Goal: Task Accomplishment & Management: Manage account settings

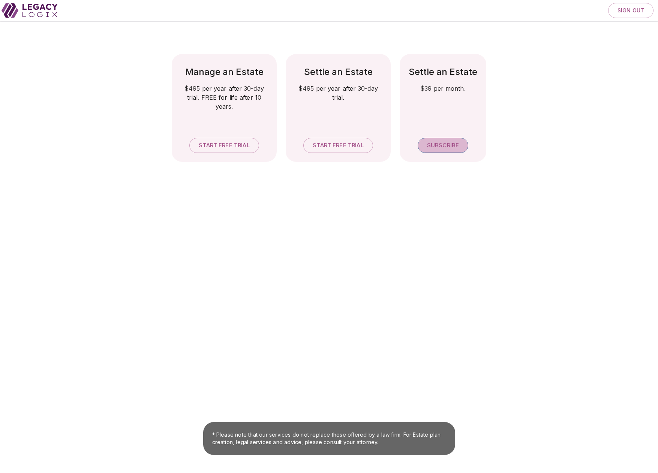
click at [442, 143] on span "Subscribe" at bounding box center [443, 145] width 32 height 7
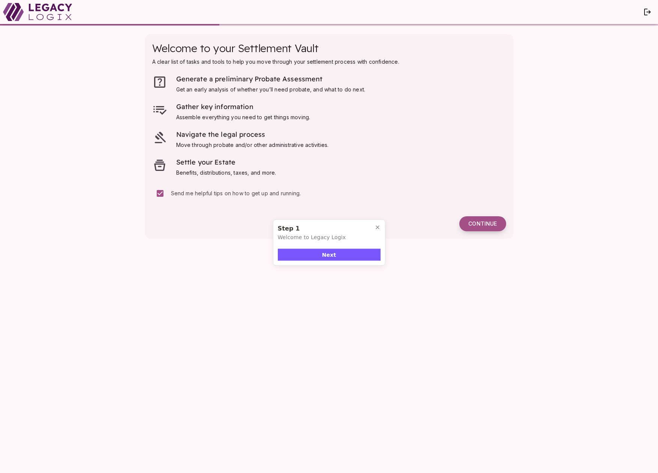
click at [486, 225] on span "Continue" at bounding box center [482, 223] width 28 height 7
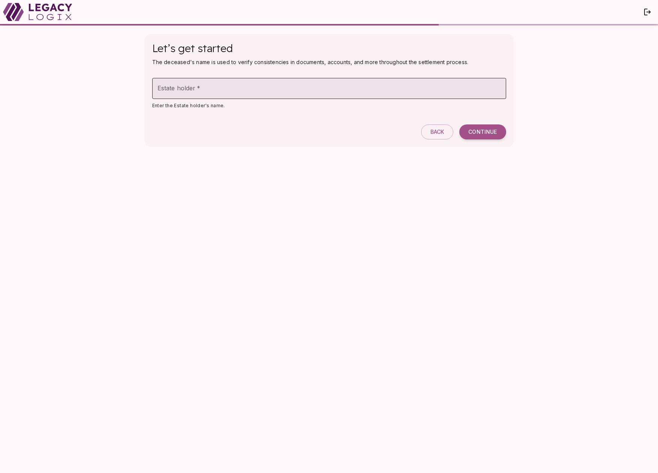
click at [246, 92] on input "Estate holder   *" at bounding box center [329, 88] width 354 height 21
type input "**********"
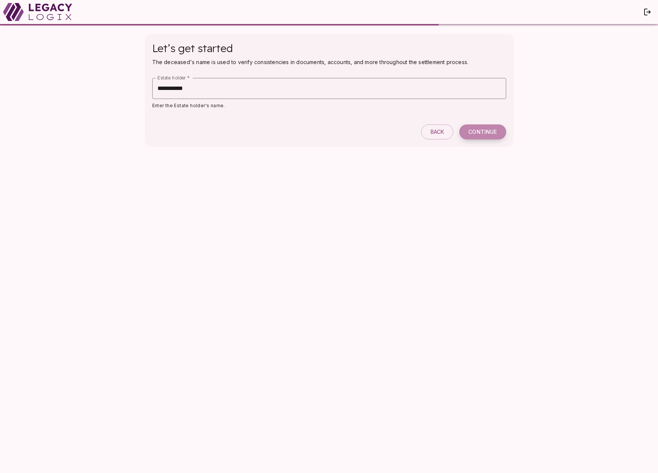
click at [481, 130] on span "Continue" at bounding box center [482, 132] width 28 height 7
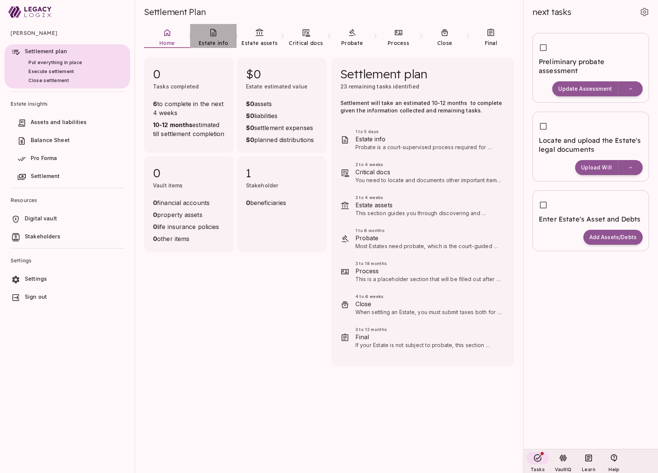
click at [214, 41] on span "Estate info" at bounding box center [213, 43] width 29 height 7
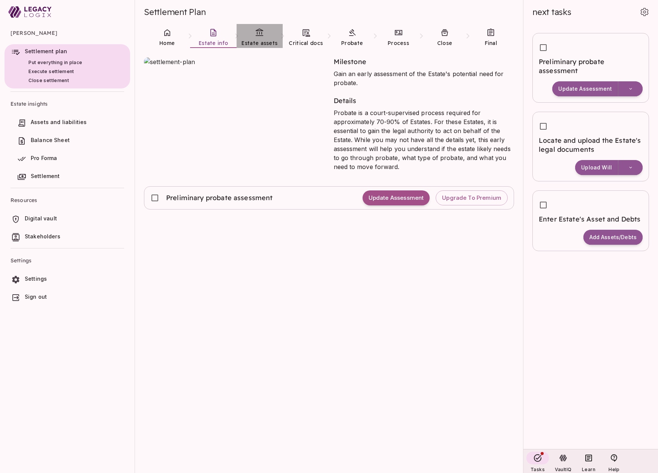
click at [266, 35] on link "Estate assets" at bounding box center [260, 37] width 46 height 27
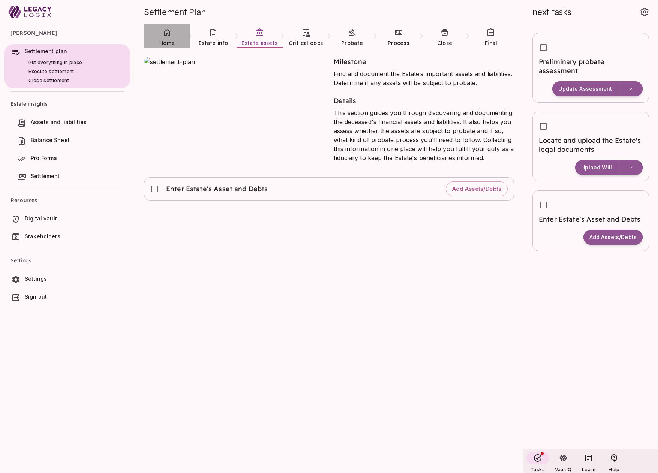
click at [171, 38] on link "Home" at bounding box center [167, 37] width 46 height 27
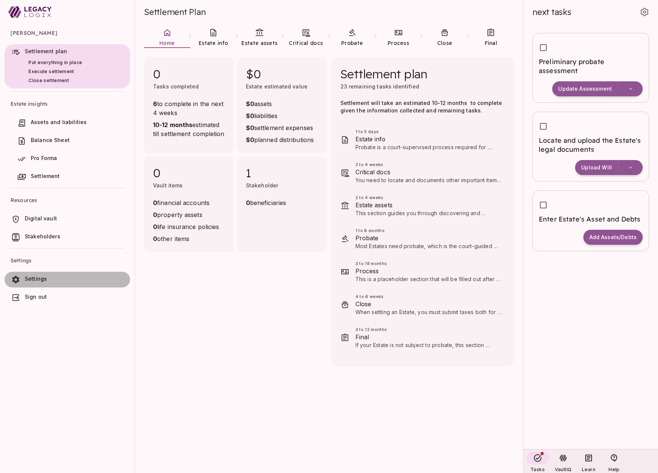
click at [56, 279] on span "Settings" at bounding box center [76, 278] width 102 height 7
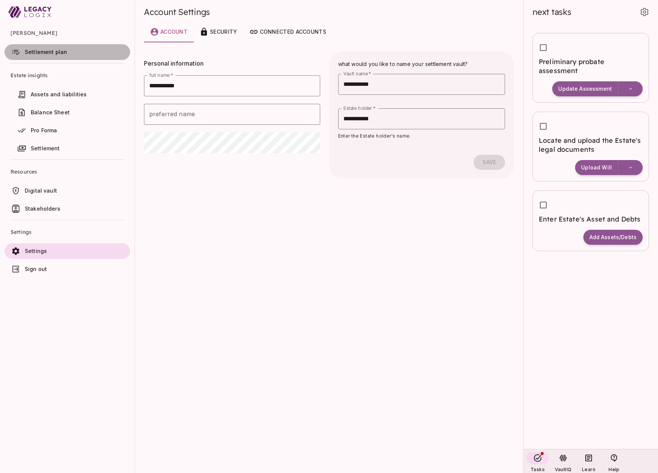
click at [52, 50] on span "Settlement plan" at bounding box center [46, 52] width 42 height 6
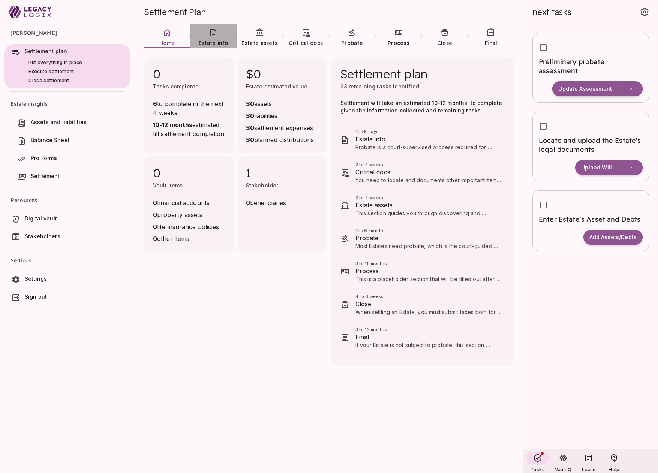
click at [215, 37] on link "Estate info" at bounding box center [213, 37] width 46 height 27
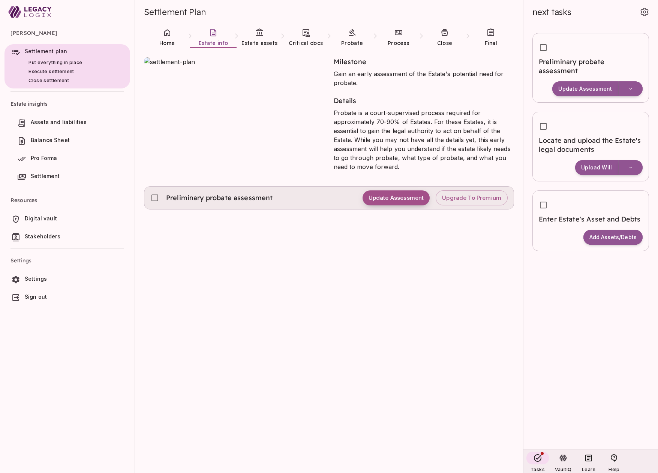
click at [395, 199] on span "Update Assessment" at bounding box center [395, 198] width 55 height 7
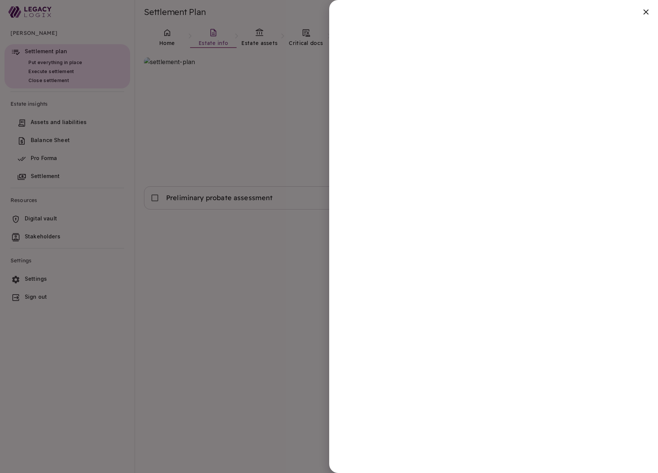
click at [245, 333] on div at bounding box center [329, 236] width 658 height 473
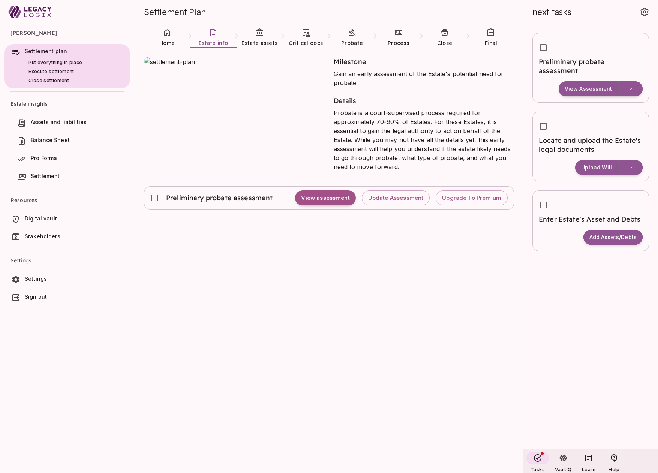
click at [50, 218] on span "Digital vault" at bounding box center [41, 218] width 32 height 6
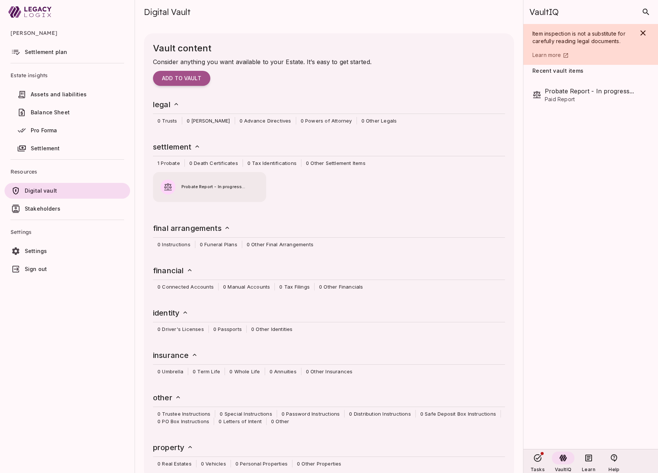
click at [223, 187] on span "Probate Report - In progress..." at bounding box center [219, 187] width 77 height 7
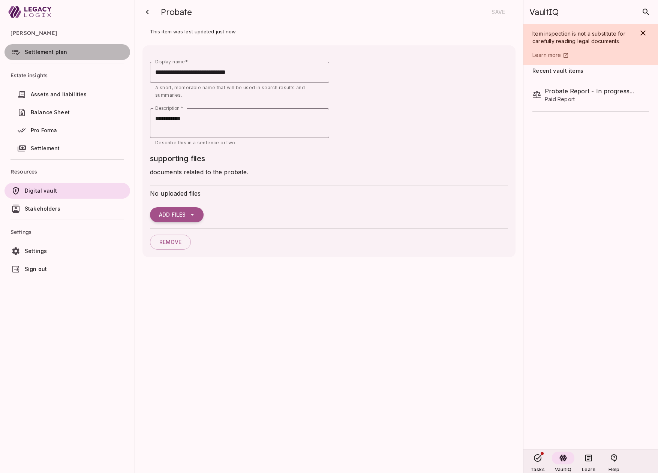
click at [38, 54] on span "Settlement plan" at bounding box center [46, 52] width 42 height 6
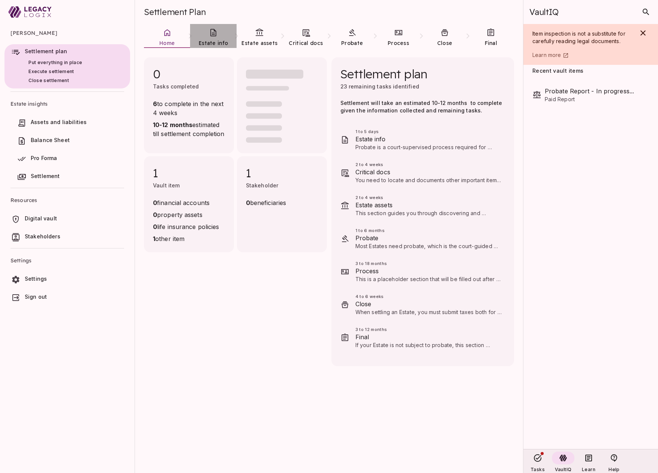
click at [210, 38] on link "Estate info" at bounding box center [213, 37] width 46 height 27
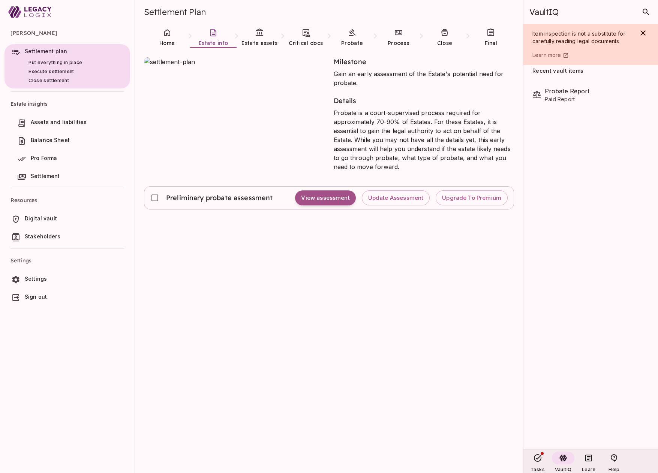
click at [60, 219] on span "Digital vault" at bounding box center [76, 218] width 102 height 7
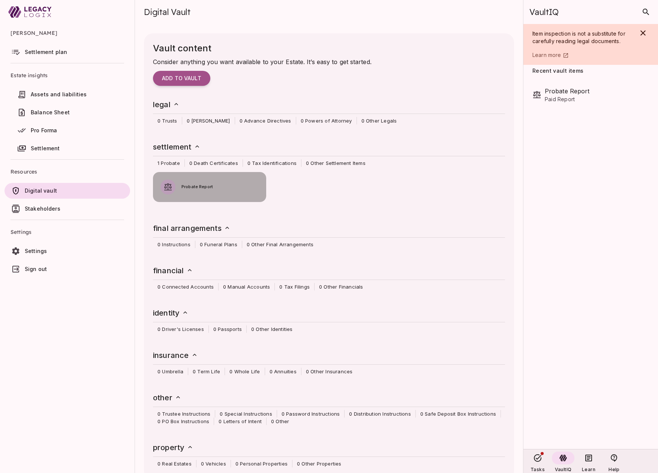
click at [214, 189] on span "Probate Report" at bounding box center [219, 187] width 77 height 7
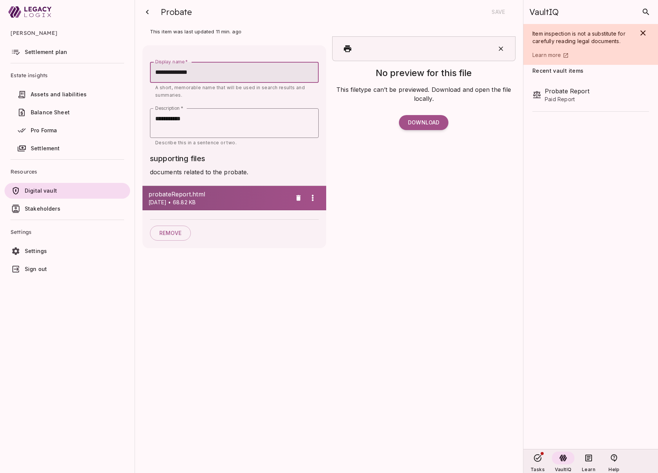
click at [241, 197] on span "probateReport.html" at bounding box center [219, 194] width 143 height 9
click at [50, 52] on span "Settlement plan" at bounding box center [46, 52] width 42 height 6
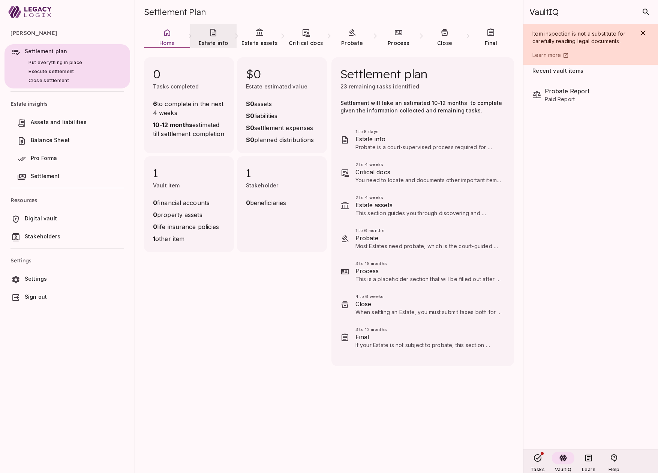
click at [214, 34] on icon at bounding box center [213, 32] width 6 height 7
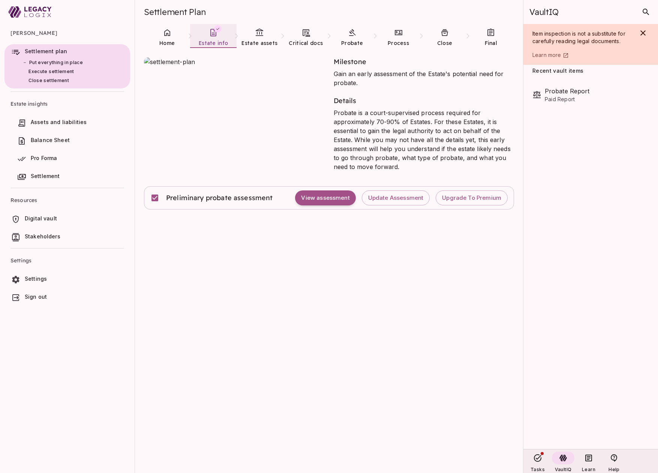
click at [258, 36] on icon at bounding box center [259, 31] width 7 height 7
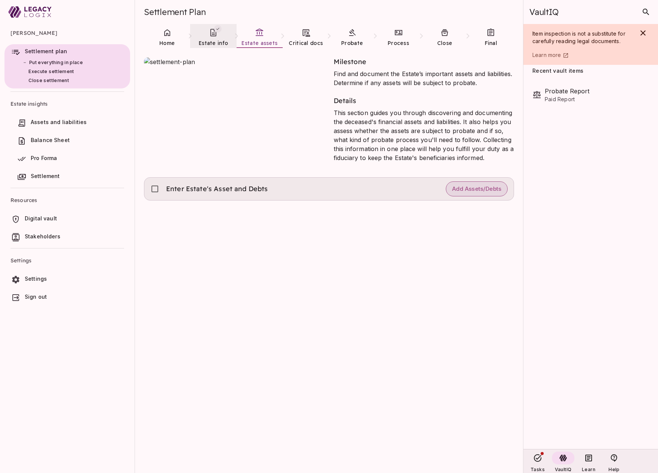
click at [473, 190] on span "Add Assets/Debts" at bounding box center [476, 189] width 49 height 7
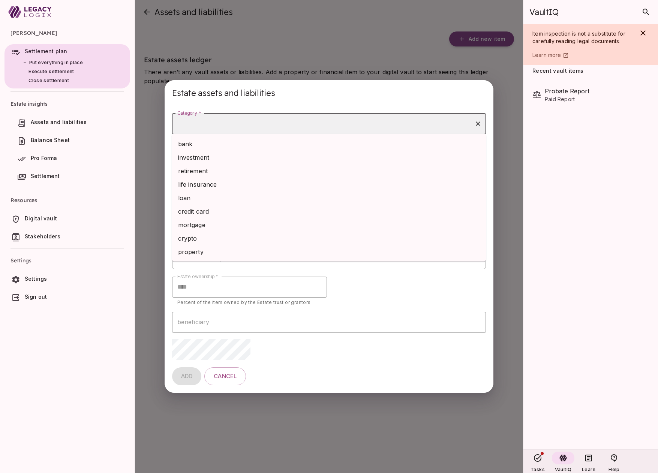
click at [295, 127] on input "Category *" at bounding box center [323, 124] width 296 height 14
click at [256, 226] on li "mortgage" at bounding box center [329, 224] width 314 height 13
type input "********"
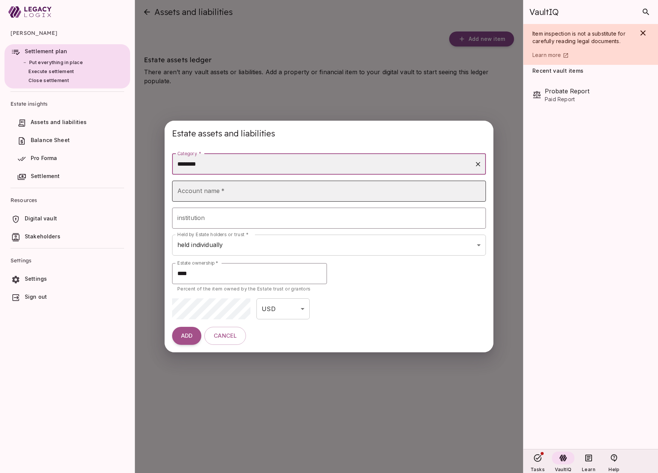
click at [232, 191] on input "Account name   *" at bounding box center [329, 191] width 314 height 21
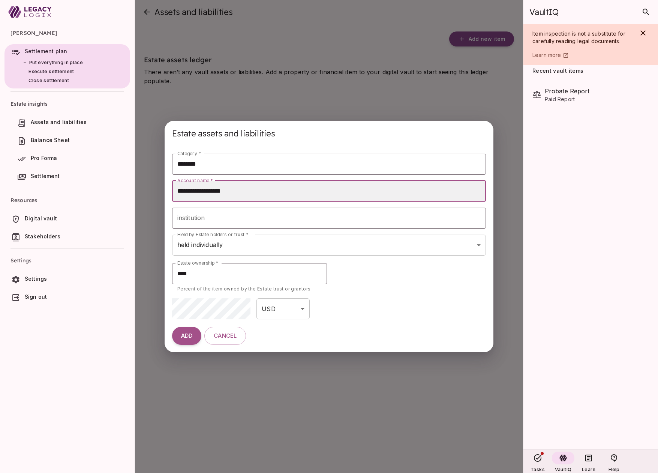
type input "**********"
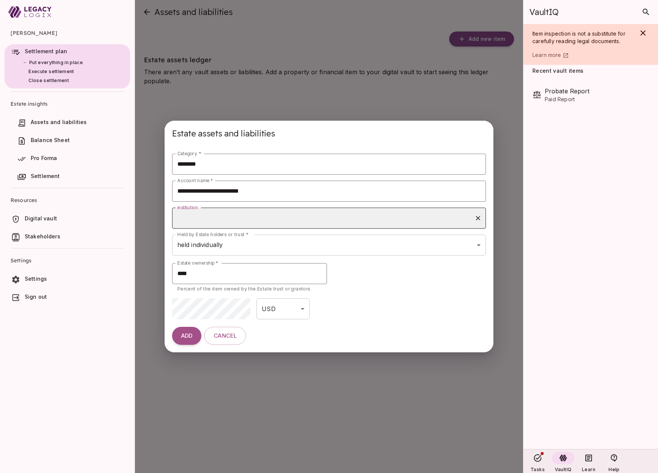
click at [210, 217] on input "institution" at bounding box center [323, 218] width 296 height 14
type input "**********"
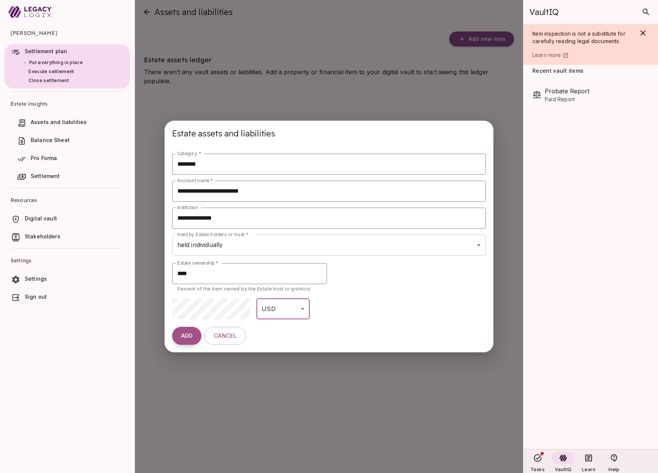
click at [189, 335] on span "ADD" at bounding box center [186, 336] width 11 height 7
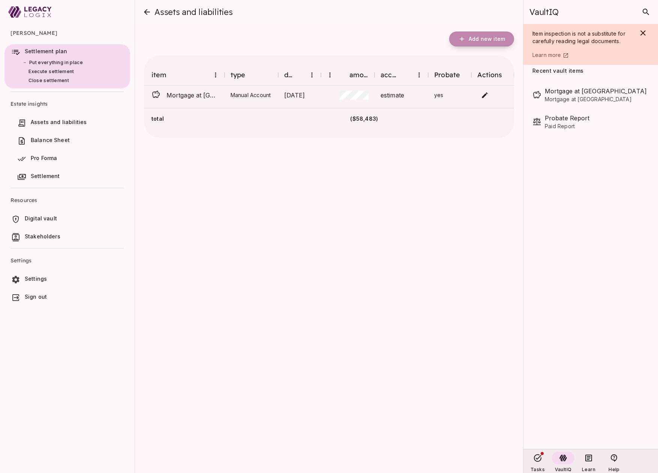
click at [478, 40] on span "Add new item" at bounding box center [487, 39] width 36 height 7
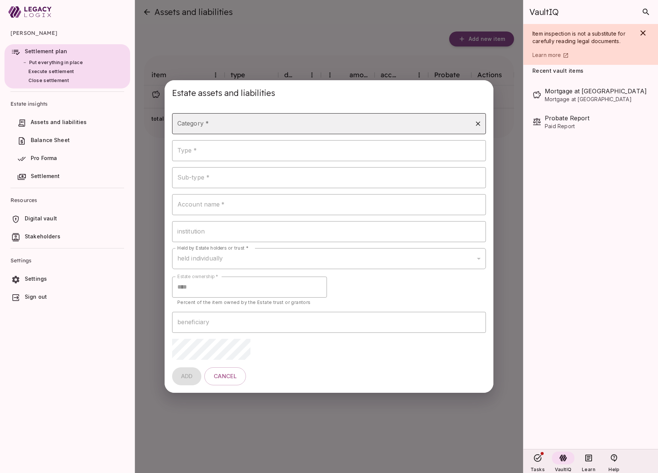
click at [238, 123] on input "Category *" at bounding box center [323, 124] width 296 height 14
click at [237, 168] on li "retirement" at bounding box center [329, 170] width 314 height 13
type input "**********"
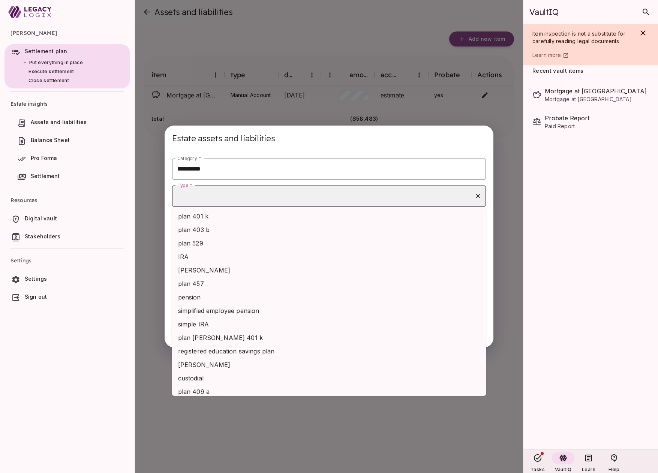
click at [224, 196] on input "Type *" at bounding box center [323, 196] width 296 height 14
click at [222, 255] on li "IRA" at bounding box center [329, 256] width 314 height 13
type input "***"
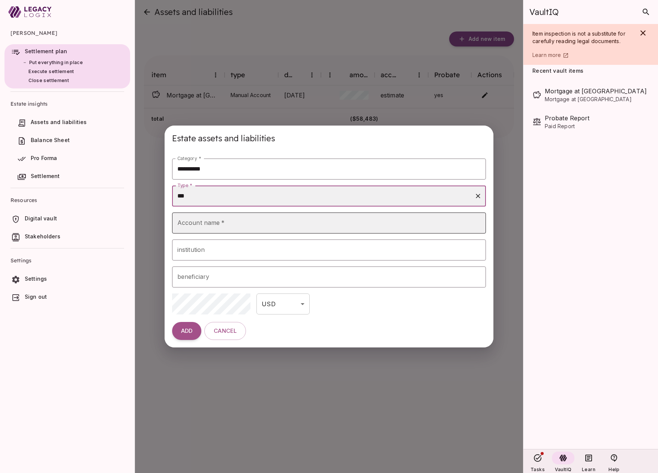
click at [211, 226] on input "Account name   *" at bounding box center [329, 223] width 314 height 21
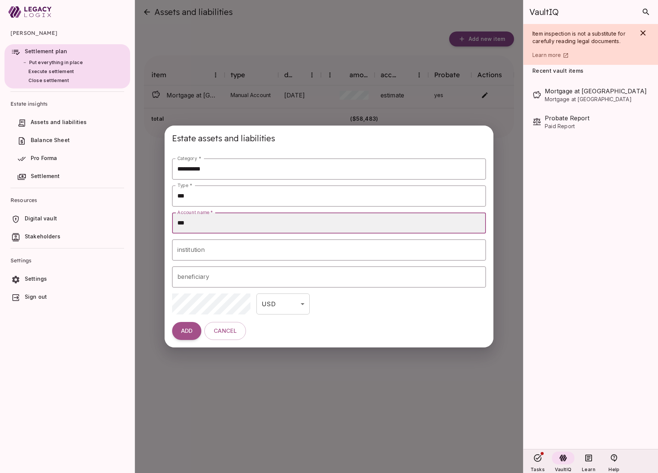
type input "**********"
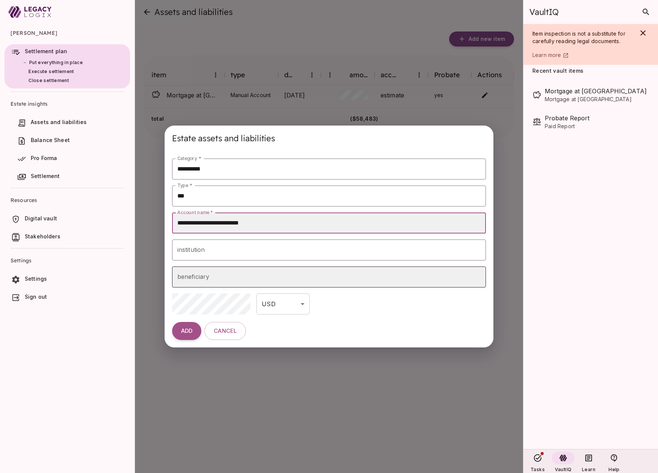
click at [217, 277] on input "beneficiary" at bounding box center [328, 277] width 307 height 14
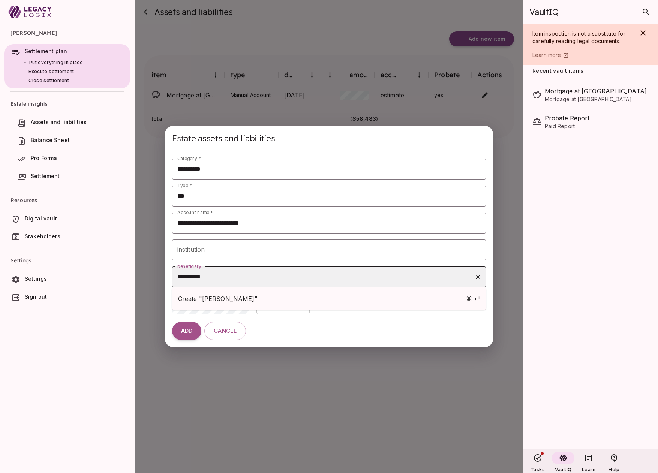
type input "**********"
click at [221, 297] on span "Create "[PERSON_NAME]"" at bounding box center [270, 298] width 184 height 9
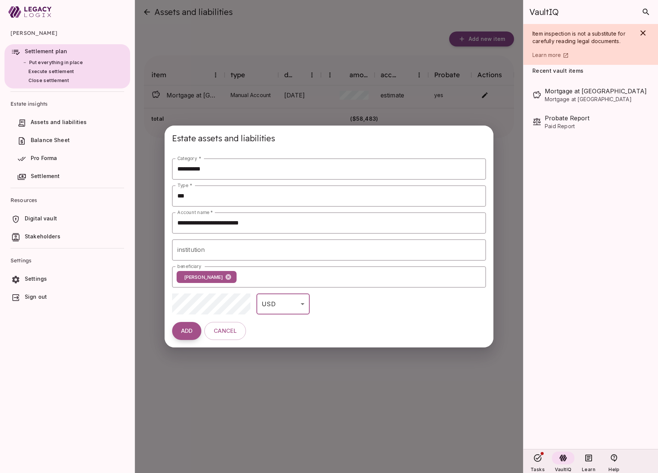
click at [187, 331] on span "ADD" at bounding box center [186, 331] width 11 height 7
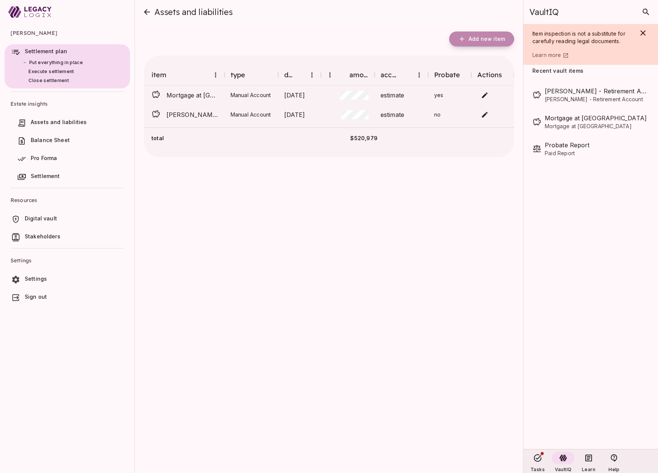
click at [478, 39] on span "Add new item" at bounding box center [487, 39] width 36 height 7
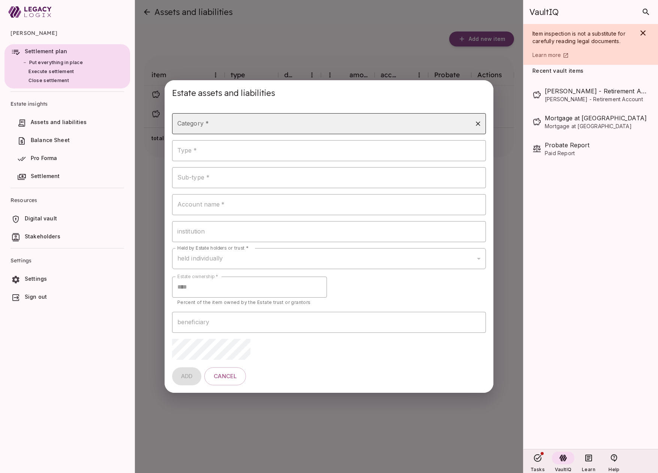
click at [218, 121] on input "Category *" at bounding box center [323, 124] width 296 height 14
click at [212, 154] on li "investment" at bounding box center [329, 157] width 314 height 13
type input "**********"
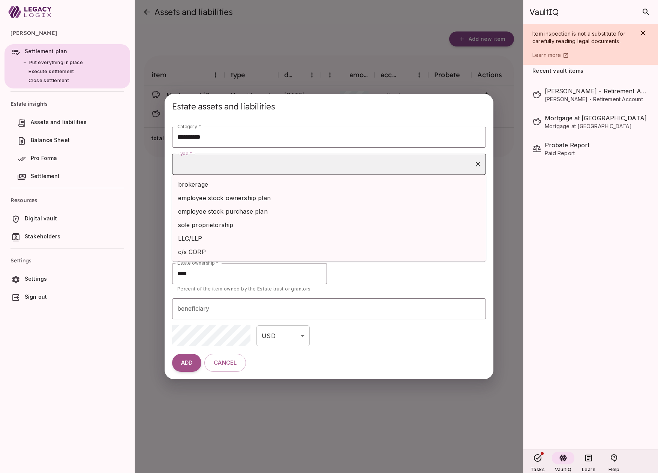
click at [212, 169] on input "Type *" at bounding box center [323, 164] width 296 height 14
click at [212, 183] on li "brokerage" at bounding box center [329, 184] width 314 height 13
type input "*********"
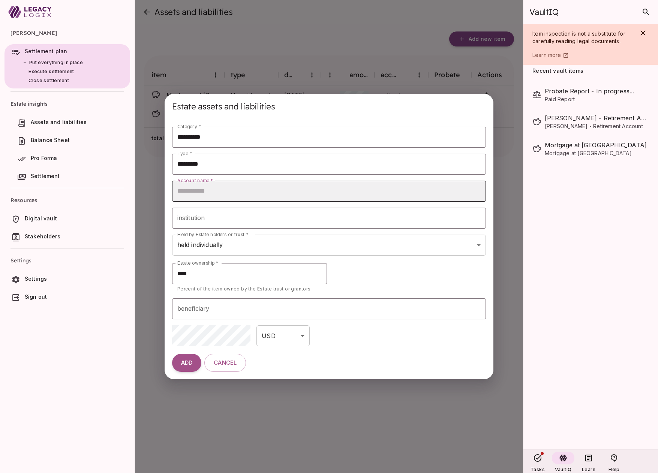
click at [212, 190] on input "Account name   *" at bounding box center [329, 191] width 314 height 21
type input "**********"
click at [211, 245] on body "[PERSON_NAME] Settlement plan Put everything in place Execute settlement Close …" at bounding box center [329, 236] width 658 height 473
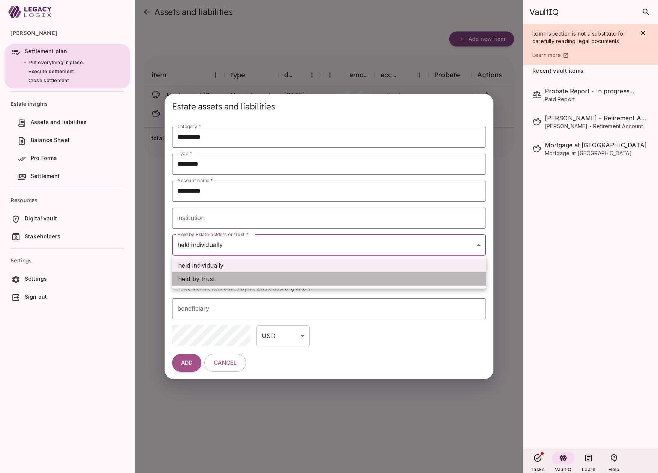
click at [214, 278] on span "held by trust" at bounding box center [196, 278] width 37 height 9
type input "**********"
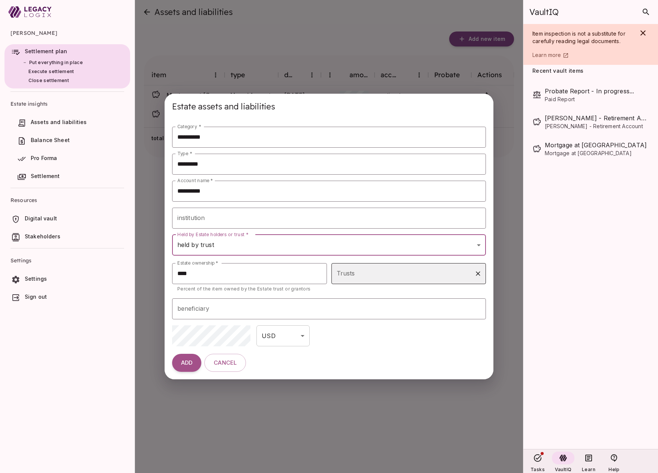
click at [375, 273] on input "Trusts" at bounding box center [403, 274] width 137 height 14
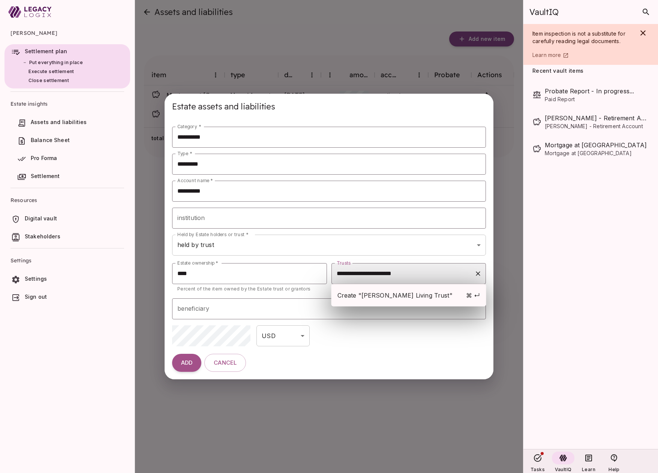
type input "**********"
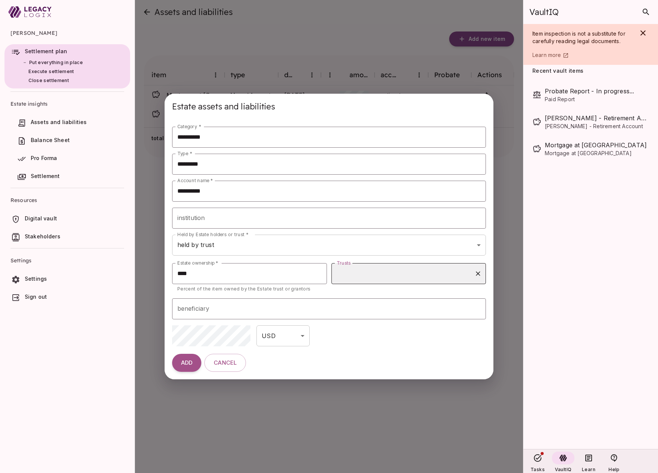
click at [359, 274] on input "Trusts" at bounding box center [403, 274] width 137 height 14
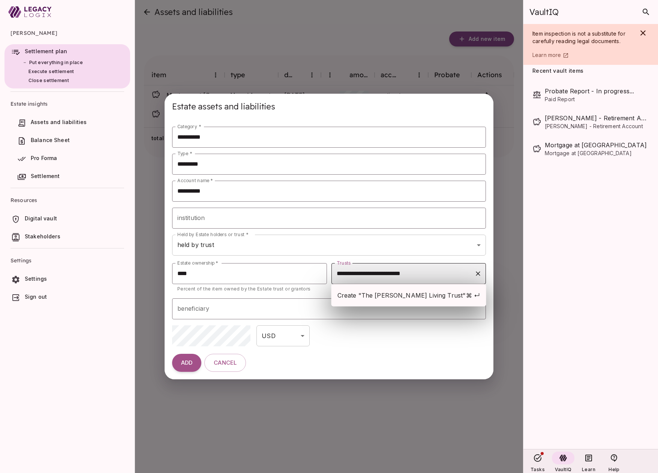
type input "**********"
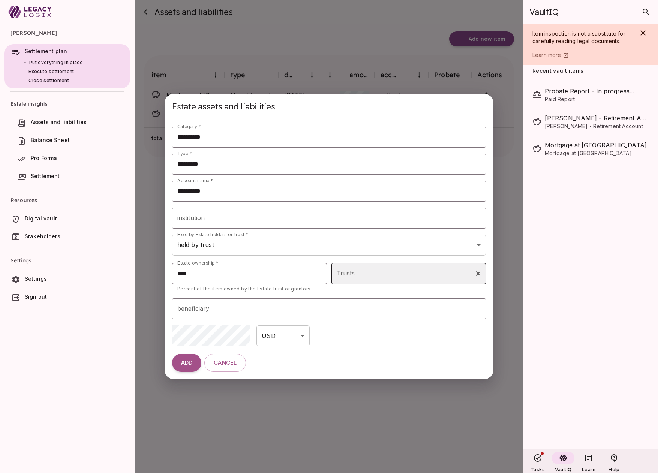
click at [367, 275] on input "Trusts" at bounding box center [403, 274] width 137 height 14
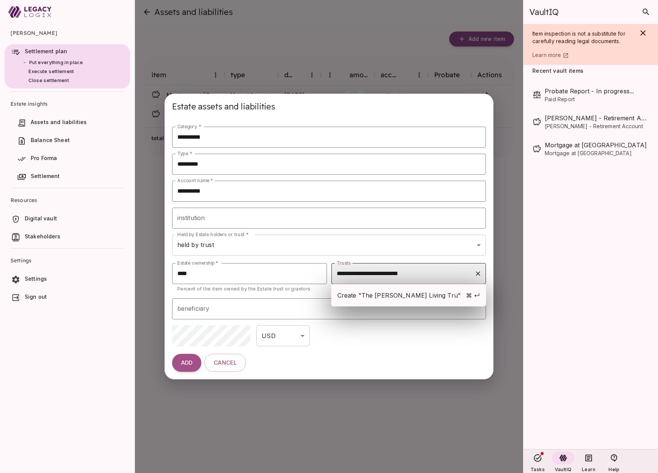
type input "**********"
click at [376, 296] on span "Create "The [PERSON_NAME] Living Trust"" at bounding box center [401, 295] width 129 height 9
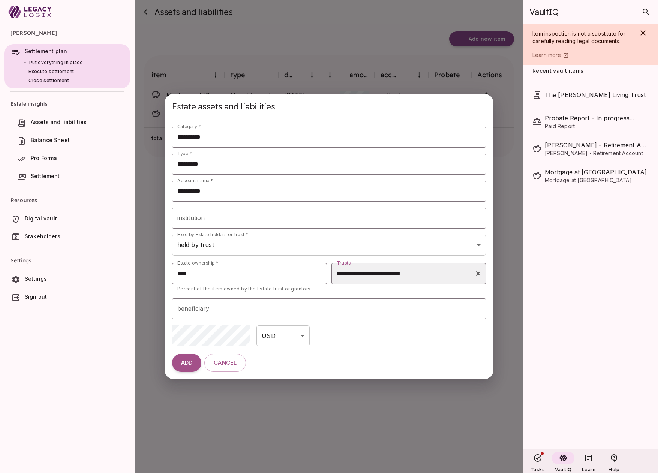
type input "**********"
click at [185, 360] on span "ADD" at bounding box center [186, 362] width 11 height 7
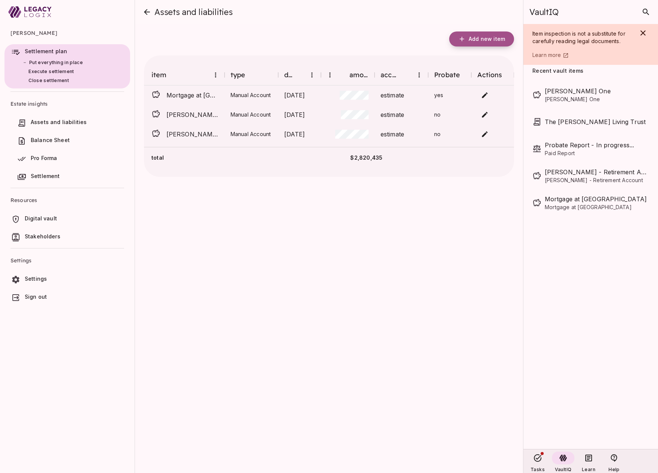
click at [481, 41] on span "Add new item" at bounding box center [487, 39] width 36 height 7
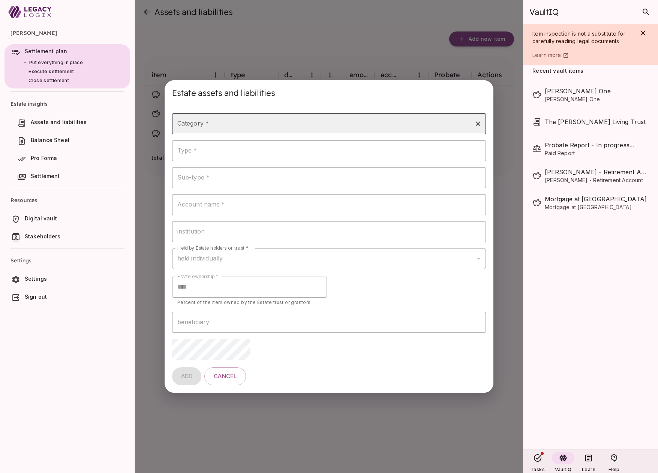
click at [251, 123] on input "Category *" at bounding box center [323, 124] width 296 height 14
click at [217, 248] on li "property" at bounding box center [329, 251] width 314 height 13
type input "********"
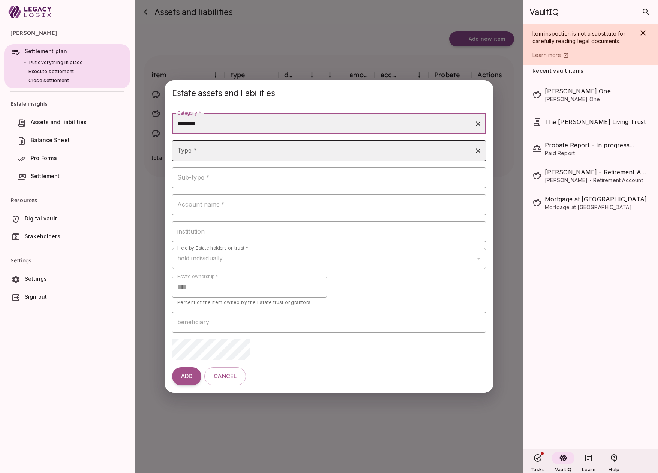
click at [210, 150] on input "Type *" at bounding box center [323, 151] width 296 height 14
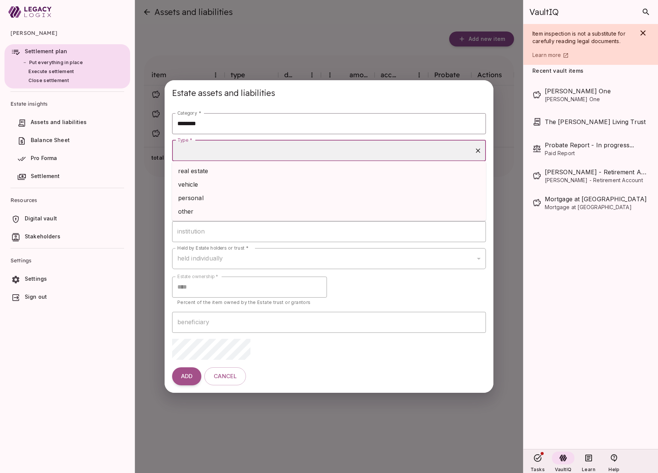
click at [211, 173] on li "real estate" at bounding box center [329, 170] width 314 height 13
type input "**********"
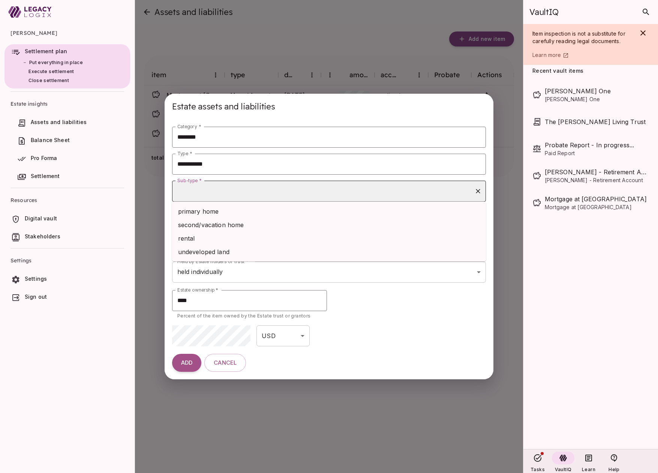
click at [213, 190] on input "Sub-type *" at bounding box center [323, 191] width 296 height 14
click at [214, 211] on li "primary home" at bounding box center [329, 211] width 314 height 13
type input "**********"
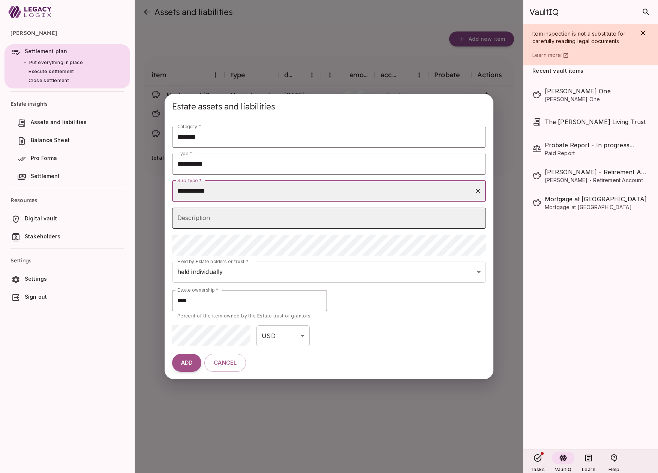
click at [213, 219] on input "Description" at bounding box center [329, 218] width 314 height 21
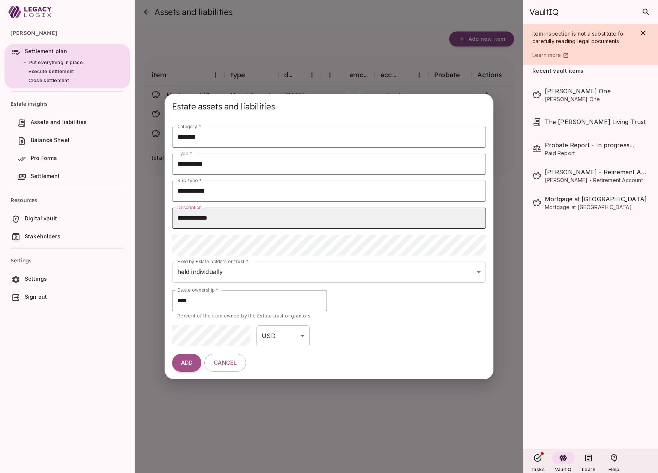
type input "**********"
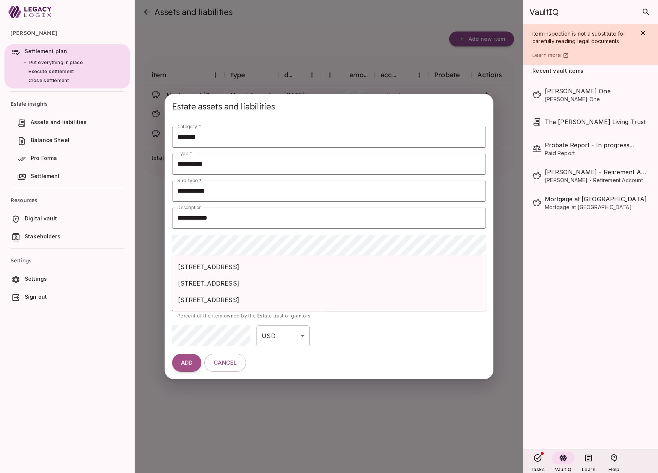
click at [225, 264] on span "[STREET_ADDRESS]" at bounding box center [329, 266] width 302 height 9
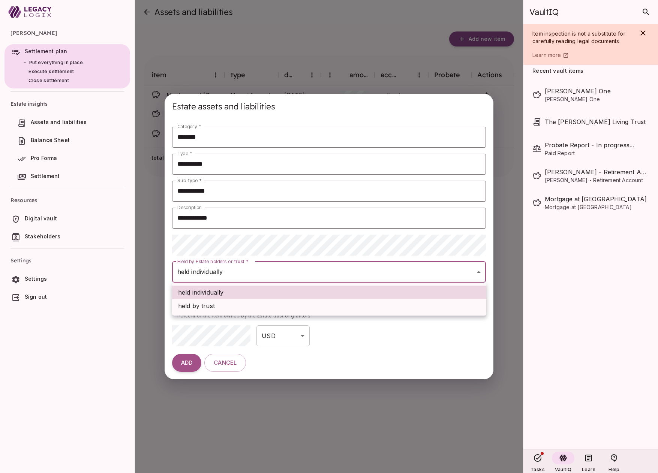
click at [245, 274] on body "[PERSON_NAME] Settlement plan Put everything in place Execute settlement Close …" at bounding box center [329, 236] width 658 height 473
click at [246, 304] on li "held by trust" at bounding box center [329, 305] width 314 height 13
type input "**********"
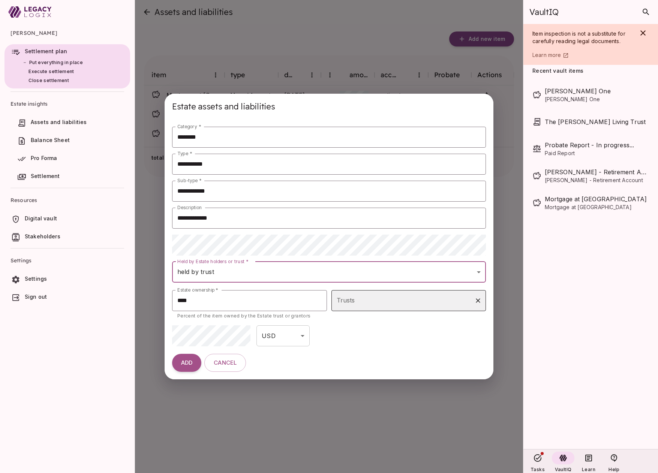
click at [347, 303] on input "Trusts" at bounding box center [403, 301] width 137 height 14
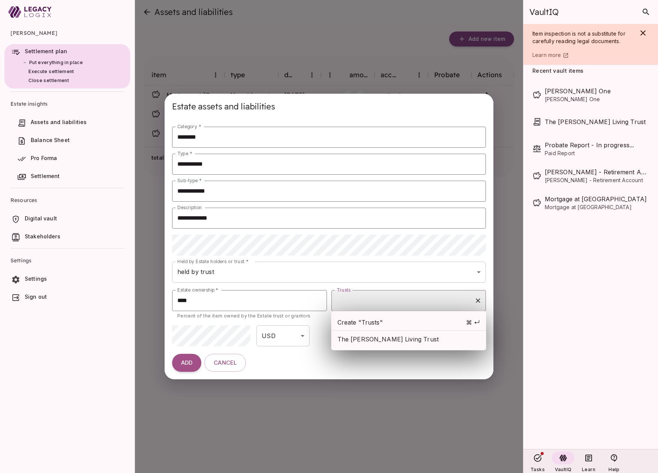
click at [359, 341] on span "The [PERSON_NAME] Living Trust" at bounding box center [408, 339] width 143 height 9
type input "**********"
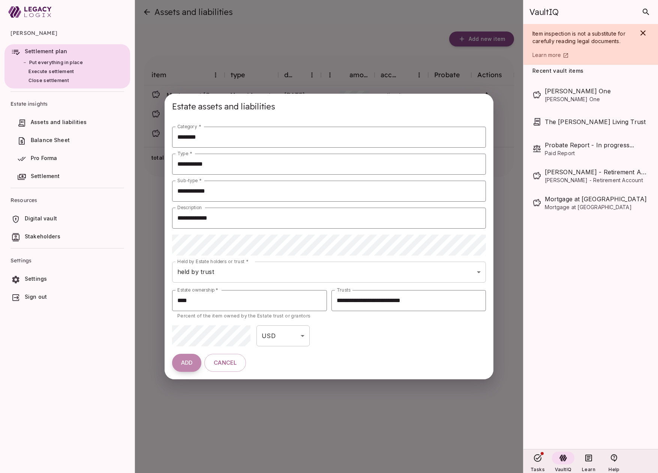
click at [185, 362] on span "ADD" at bounding box center [186, 362] width 11 height 7
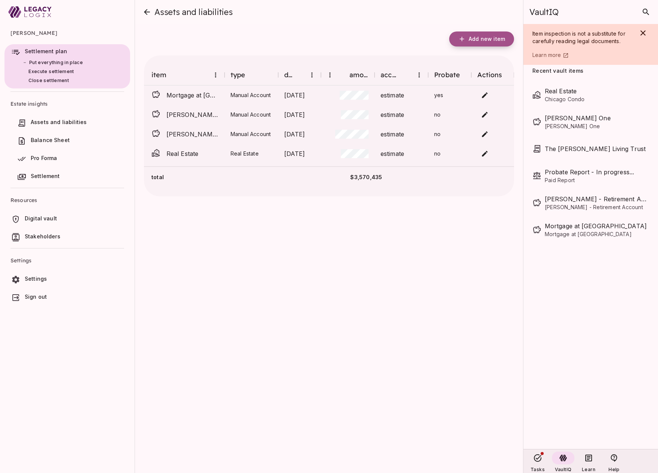
click at [485, 39] on span "Add new item" at bounding box center [487, 39] width 36 height 7
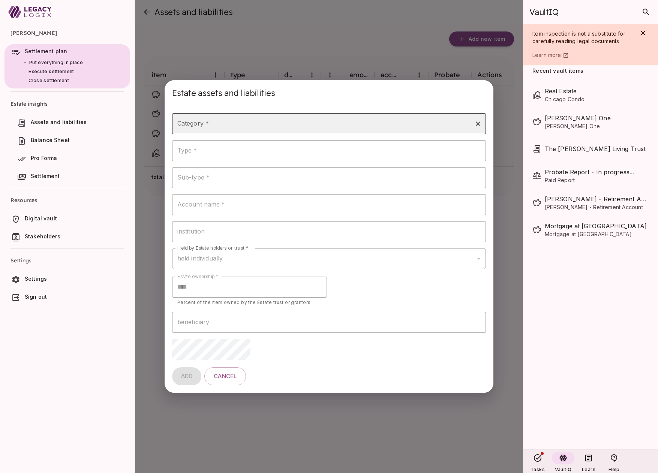
click at [278, 124] on input "Category *" at bounding box center [323, 124] width 296 height 14
click at [249, 253] on li "property" at bounding box center [329, 251] width 314 height 13
type input "********"
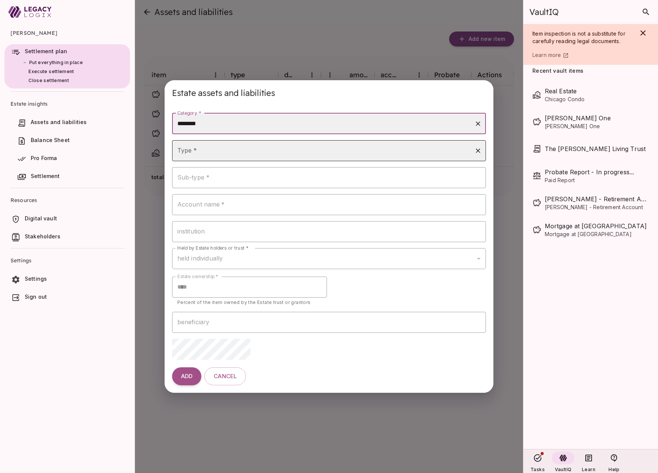
click at [229, 151] on input "Type *" at bounding box center [323, 151] width 296 height 14
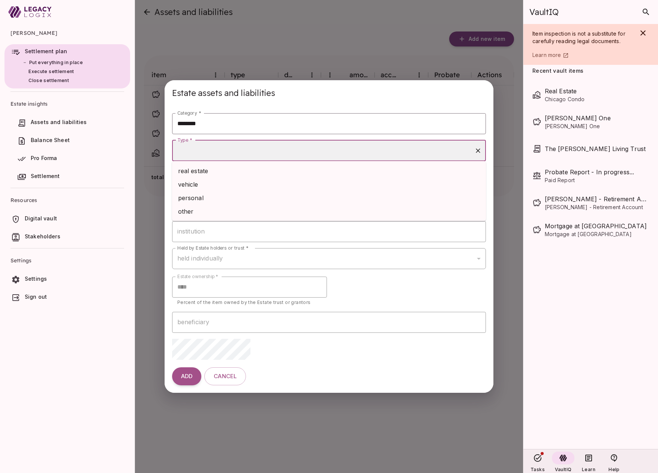
click at [226, 184] on li "vehicle" at bounding box center [329, 184] width 314 height 13
type input "*******"
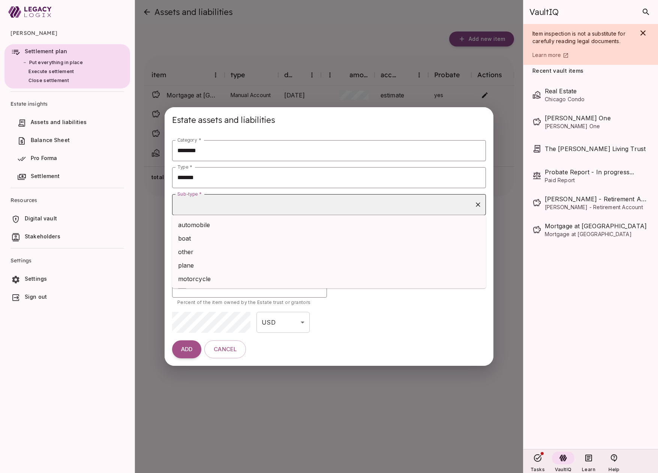
click at [216, 205] on input "Sub-type *" at bounding box center [323, 205] width 296 height 14
click at [215, 225] on li "automobile" at bounding box center [329, 224] width 314 height 13
type input "**********"
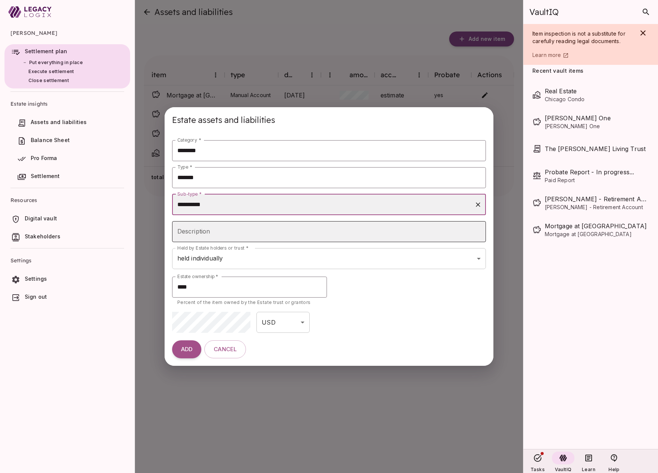
click at [207, 235] on input "Description" at bounding box center [329, 231] width 314 height 21
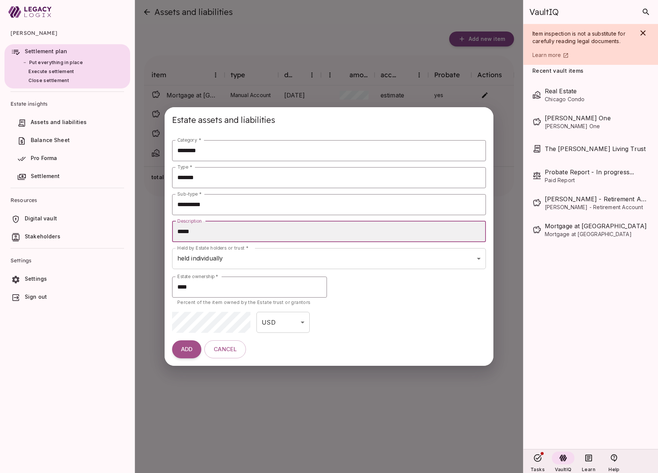
type input "**********"
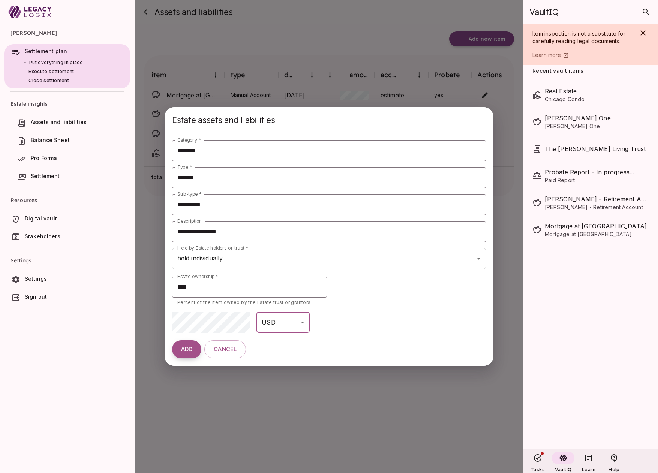
click at [184, 347] on span "ADD" at bounding box center [186, 349] width 11 height 7
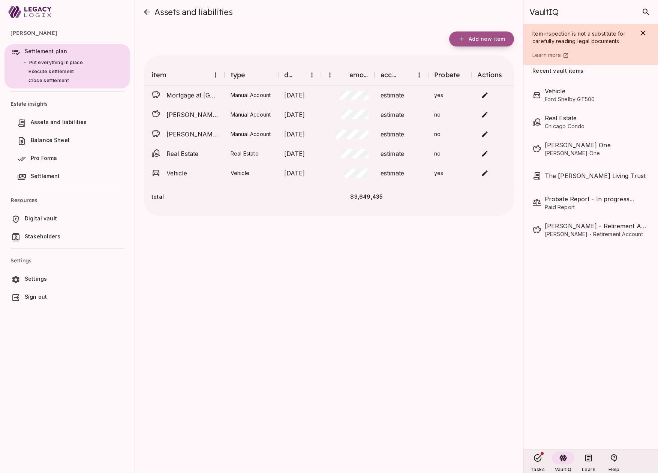
click at [482, 37] on span "Add new item" at bounding box center [487, 39] width 36 height 7
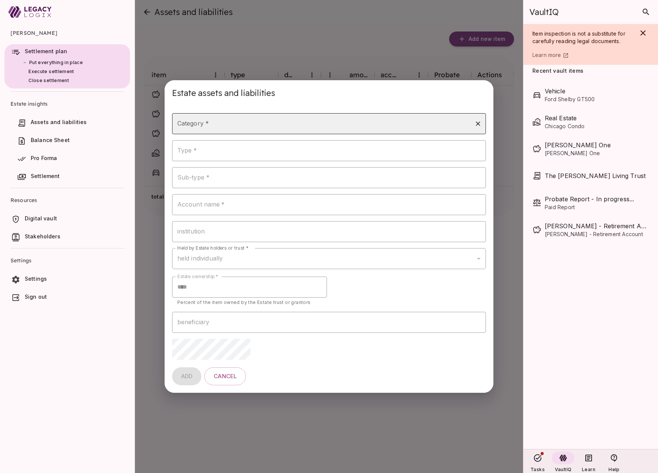
click at [226, 123] on input "Category *" at bounding box center [323, 124] width 296 height 14
click at [222, 185] on li "life insurance" at bounding box center [329, 184] width 314 height 13
type input "**********"
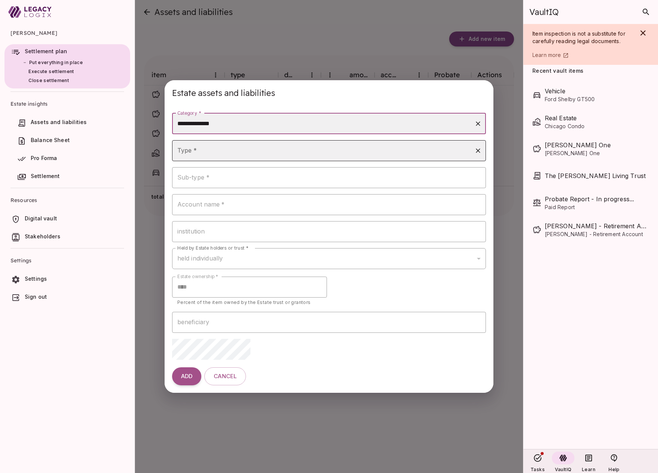
click at [215, 154] on input "Type *" at bounding box center [323, 151] width 296 height 14
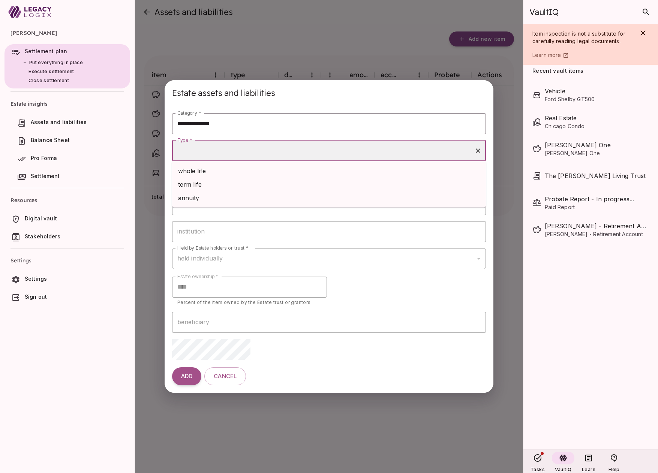
click at [214, 170] on li "whole life" at bounding box center [329, 170] width 314 height 13
type input "**********"
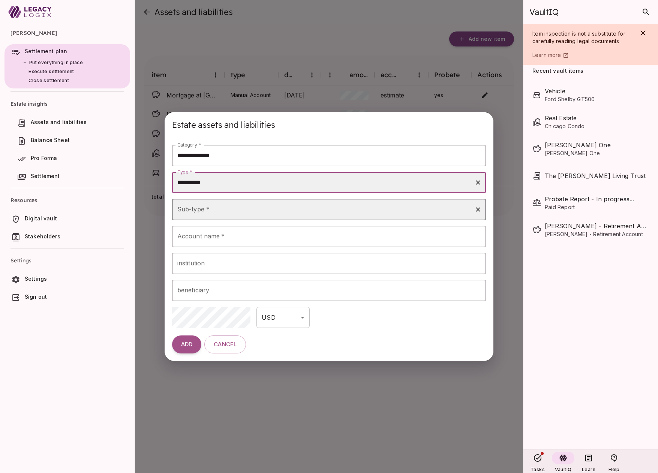
click at [214, 208] on input "Sub-type *" at bounding box center [323, 209] width 296 height 14
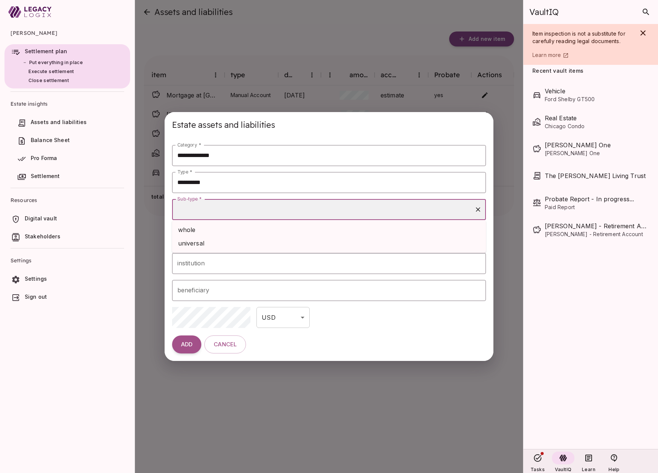
click at [213, 233] on li "whole" at bounding box center [329, 229] width 314 height 13
type input "*****"
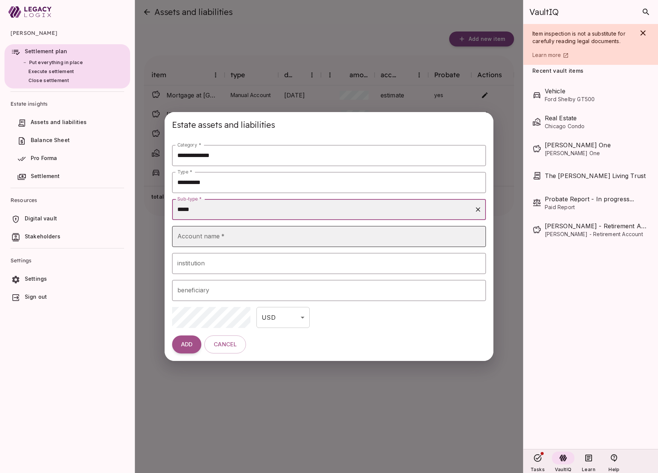
click at [210, 237] on input "Account name   *" at bounding box center [329, 236] width 314 height 21
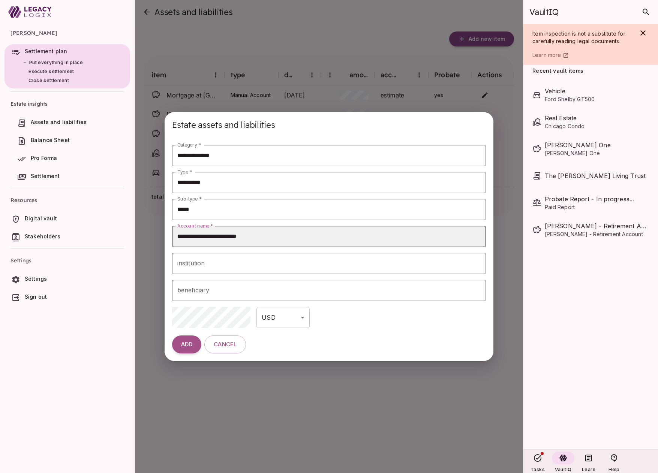
type input "**********"
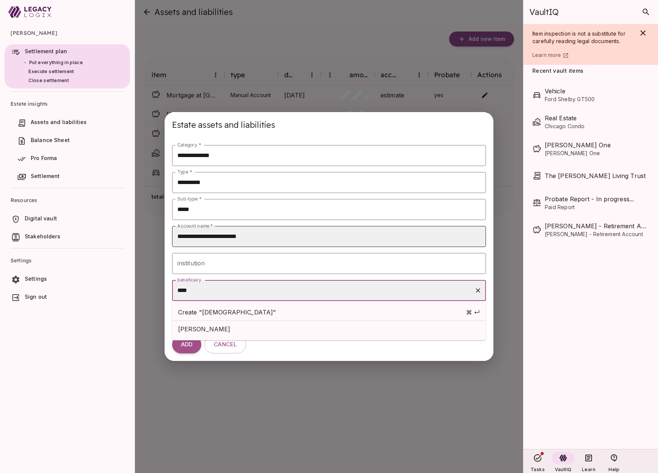
type input "*****"
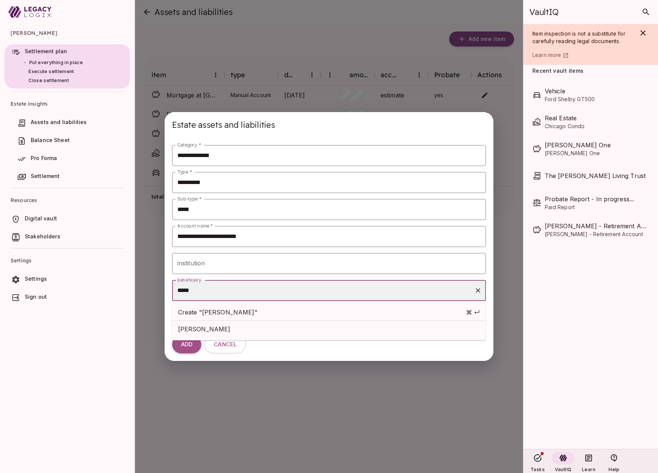
click at [202, 326] on span "[PERSON_NAME]" at bounding box center [329, 329] width 302 height 9
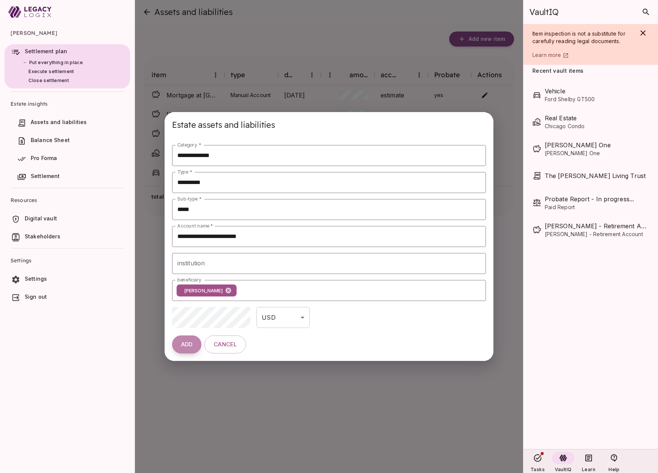
click at [188, 345] on span "ADD" at bounding box center [186, 344] width 11 height 7
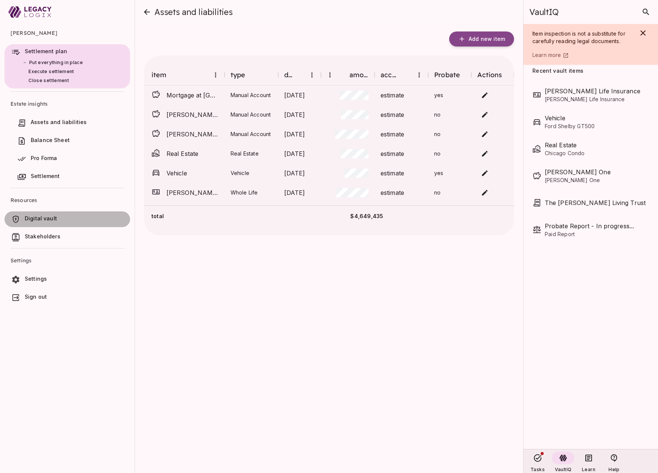
click at [69, 215] on span "Digital vault" at bounding box center [76, 218] width 102 height 7
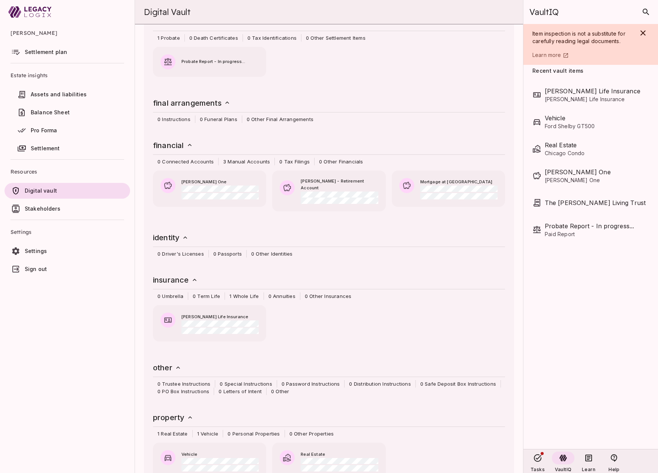
scroll to position [180, 0]
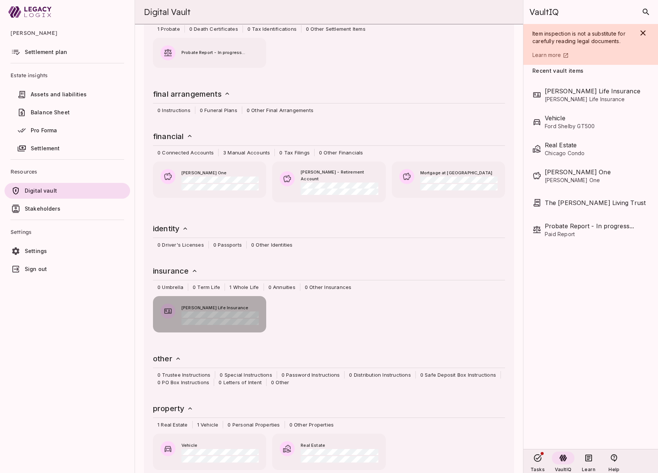
click at [225, 305] on span "[PERSON_NAME] Life Insurance" at bounding box center [219, 308] width 77 height 7
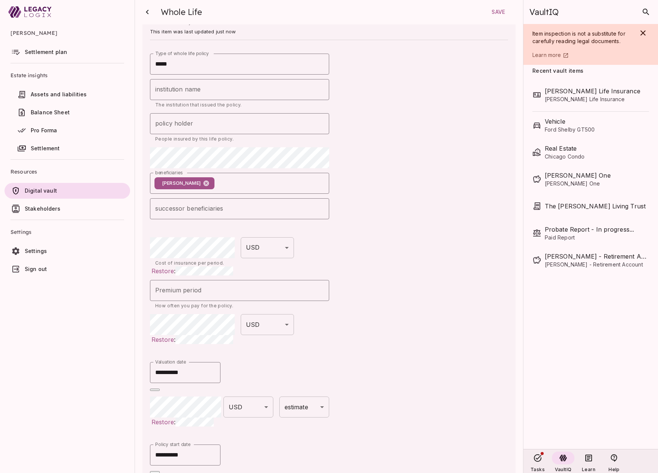
scroll to position [0, 0]
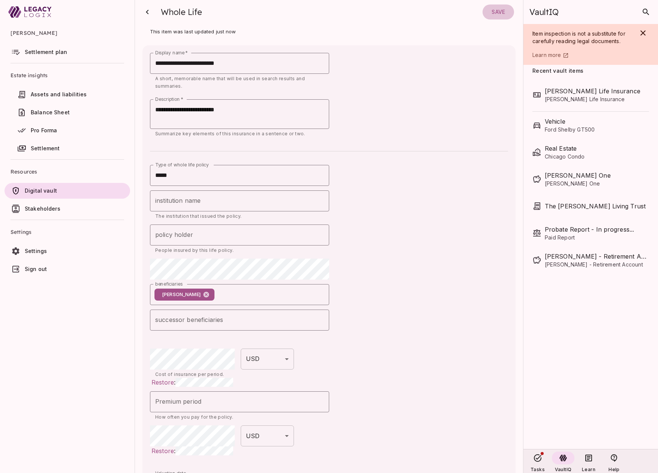
click at [496, 14] on span "Save" at bounding box center [497, 12] width 13 height 7
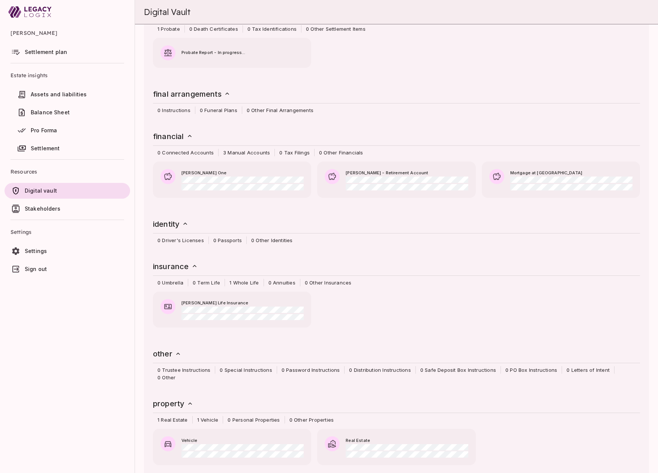
click at [68, 94] on span "Assets and liabilities" at bounding box center [59, 94] width 56 height 6
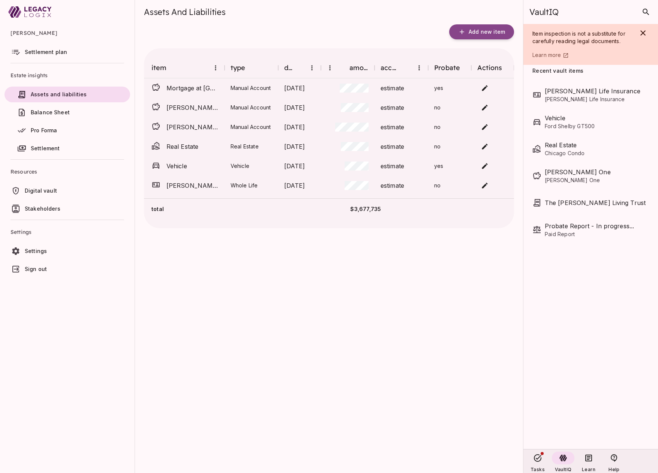
click at [55, 114] on span "Balance Sheet" at bounding box center [50, 112] width 39 height 6
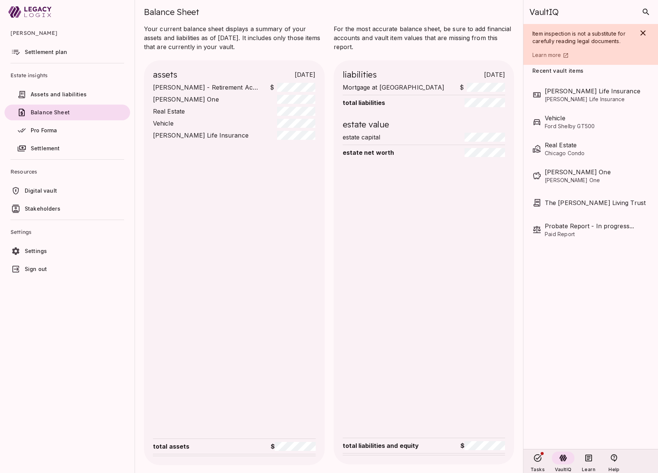
click at [55, 129] on span "Pro Forma" at bounding box center [44, 130] width 26 height 6
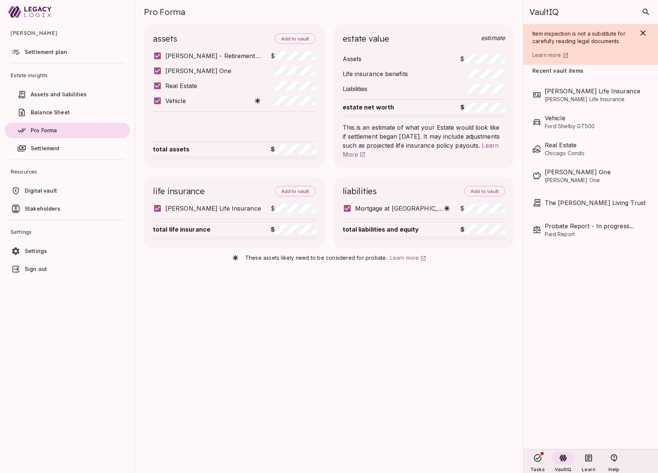
click at [63, 52] on span "Settlement plan" at bounding box center [46, 52] width 42 height 6
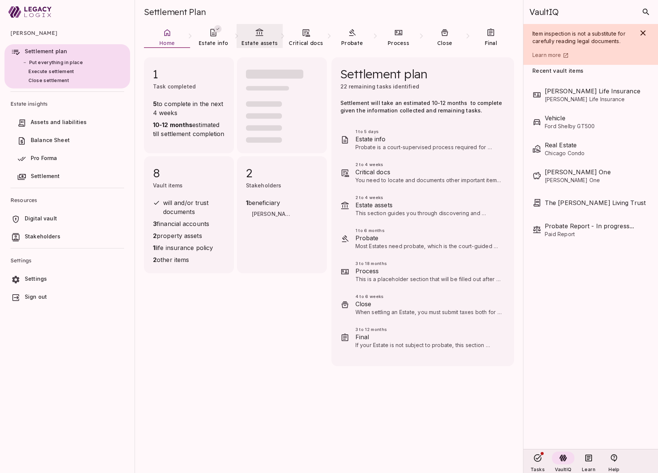
click at [262, 35] on icon at bounding box center [259, 31] width 7 height 7
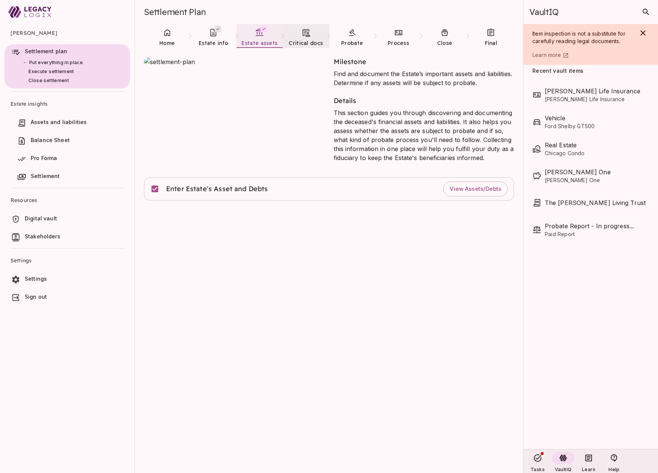
click at [306, 40] on span "Critical docs" at bounding box center [306, 43] width 34 height 7
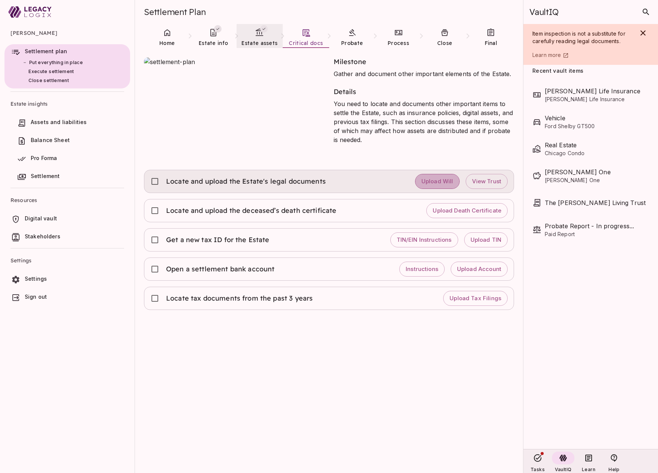
click at [432, 182] on span "Upload Will" at bounding box center [437, 181] width 32 height 7
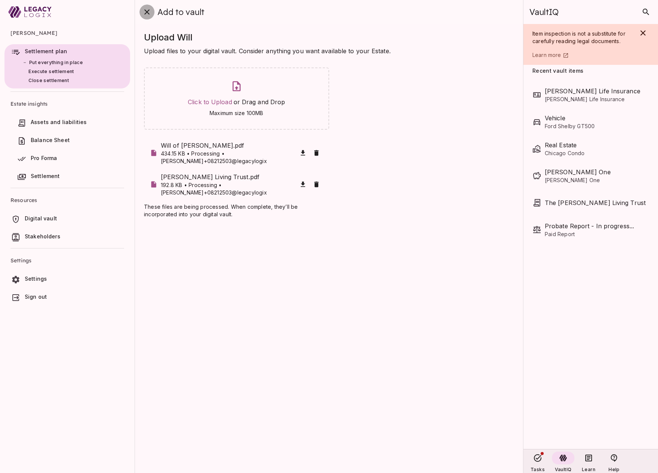
click at [147, 10] on icon "close" at bounding box center [146, 11] width 9 height 9
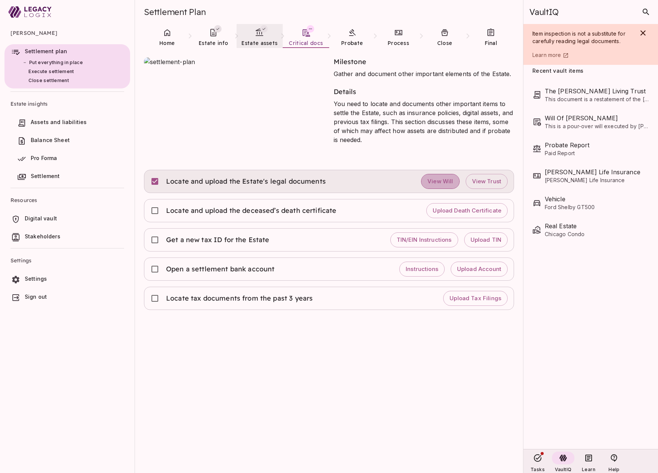
click at [436, 180] on span "View Will" at bounding box center [439, 181] width 25 height 7
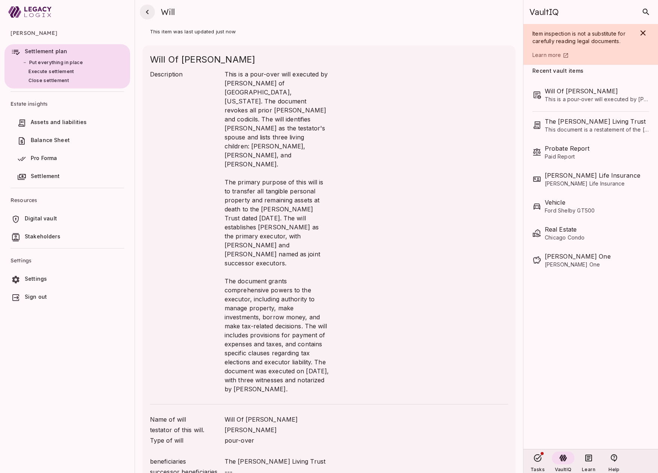
click at [149, 12] on icon "button" at bounding box center [147, 11] width 9 height 9
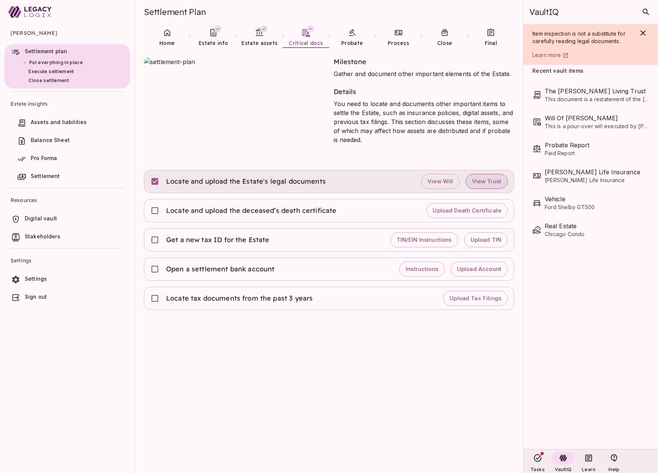
click at [487, 183] on span "View Trust" at bounding box center [487, 181] width 30 height 7
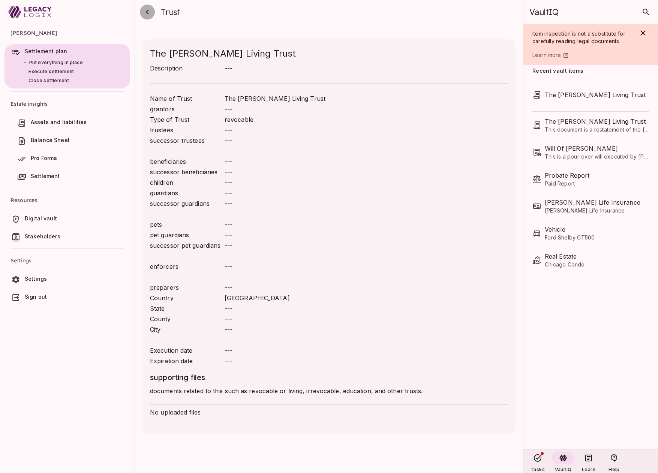
click at [147, 12] on icon "button" at bounding box center [147, 12] width 3 height 4
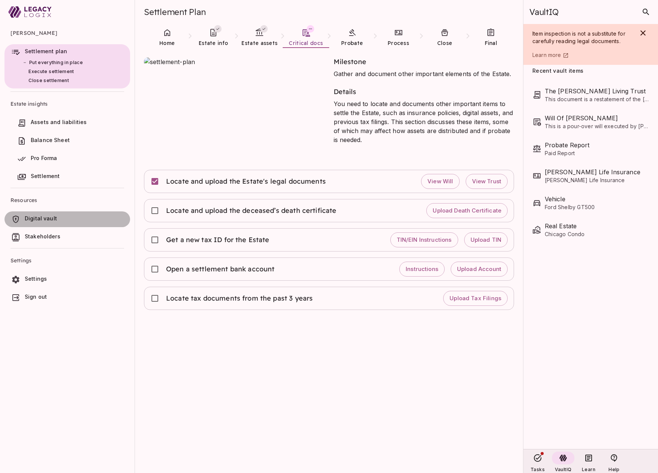
click at [61, 219] on span "Digital vault" at bounding box center [76, 218] width 102 height 7
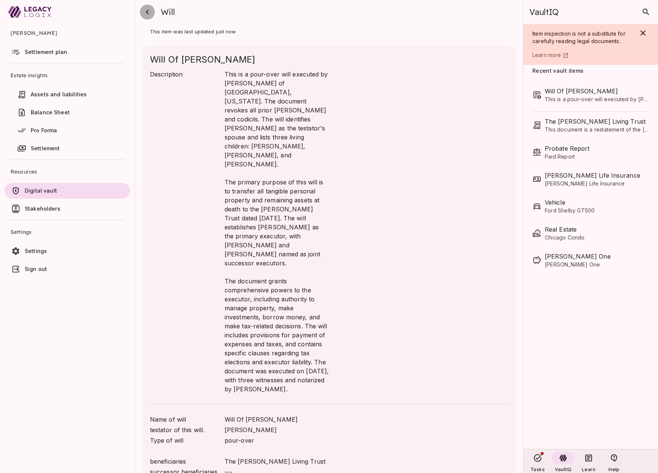
click at [148, 15] on icon "button" at bounding box center [147, 11] width 9 height 9
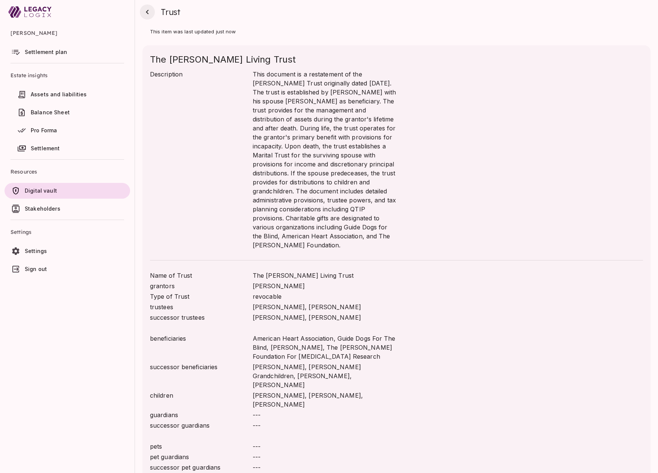
click at [149, 15] on icon "button" at bounding box center [147, 11] width 9 height 9
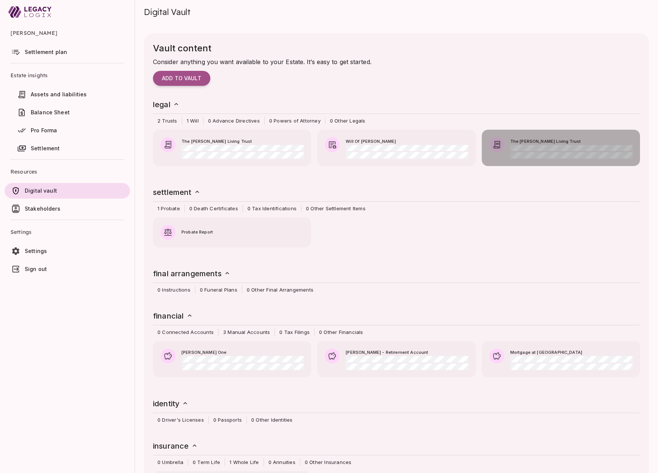
click at [554, 151] on div "The [PERSON_NAME] Living Trust" at bounding box center [561, 141] width 158 height 22
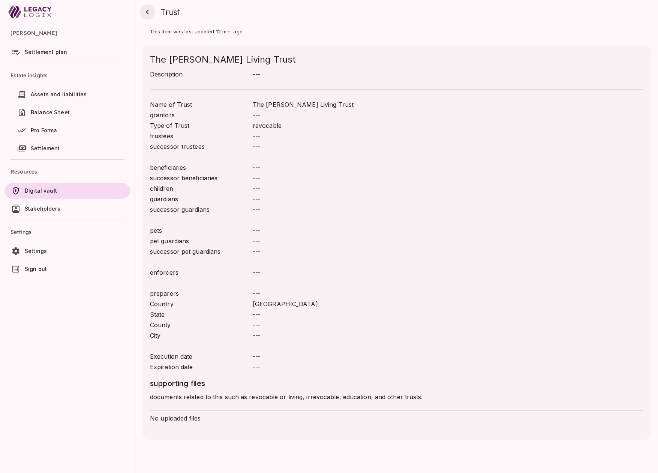
click at [148, 14] on icon "button" at bounding box center [147, 11] width 9 height 9
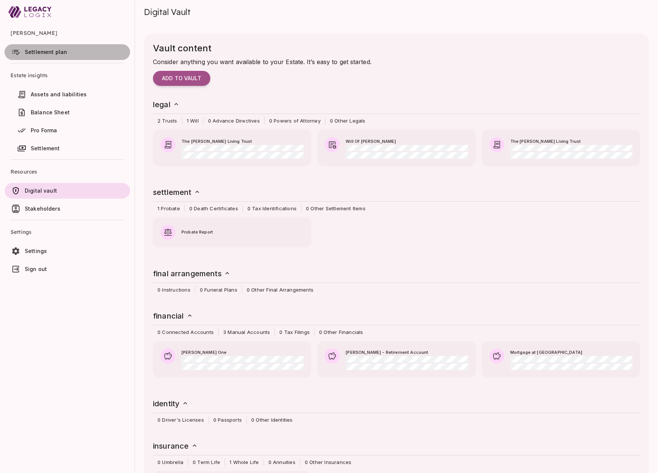
click at [54, 53] on span "Settlement plan" at bounding box center [46, 52] width 42 height 6
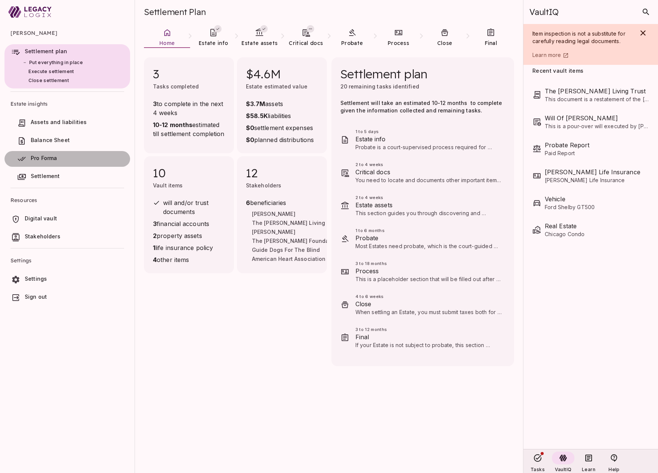
click at [57, 159] on span "Pro Forma" at bounding box center [44, 158] width 26 height 6
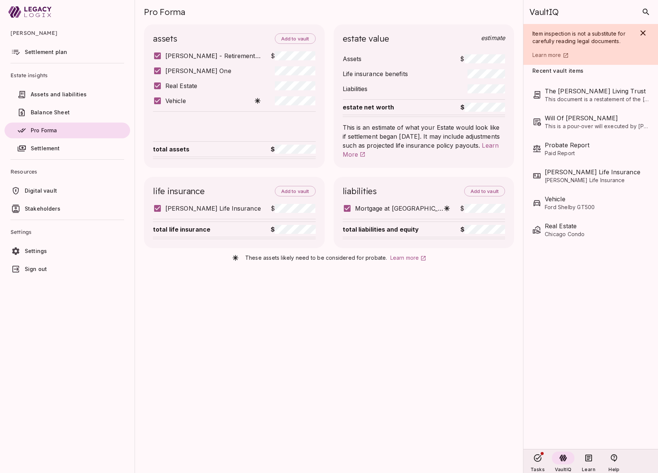
click at [69, 148] on span "Settlement" at bounding box center [77, 148] width 92 height 7
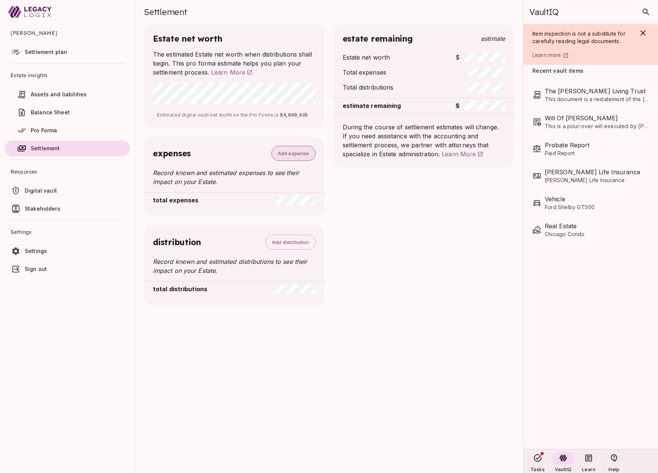
click at [293, 154] on span "Add expense" at bounding box center [293, 153] width 31 height 6
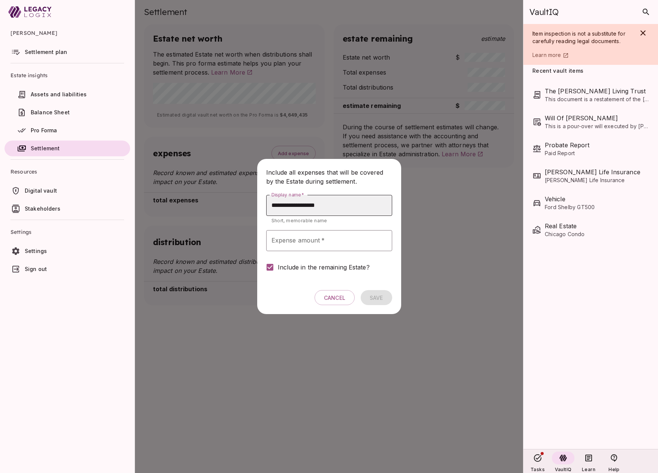
type input "**********"
type input "*****"
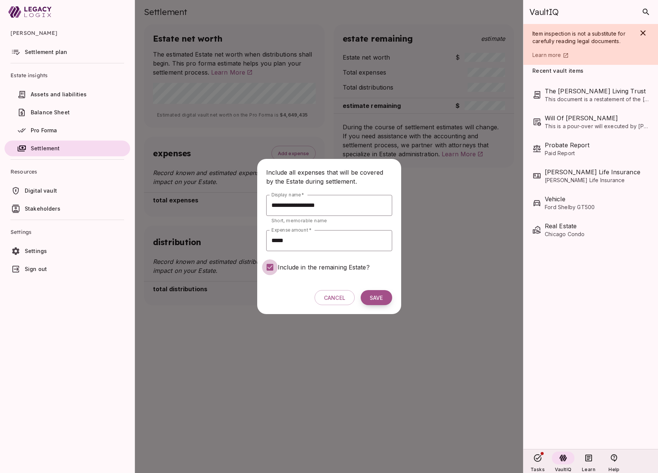
click at [376, 297] on span "Save" at bounding box center [376, 298] width 13 height 7
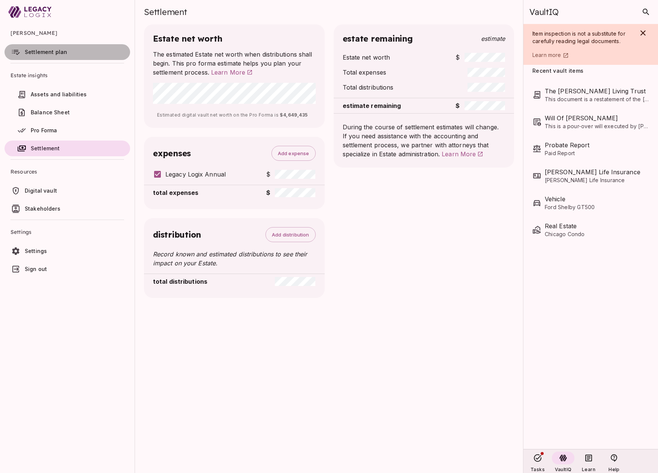
click at [45, 51] on span "Settlement plan" at bounding box center [46, 52] width 42 height 6
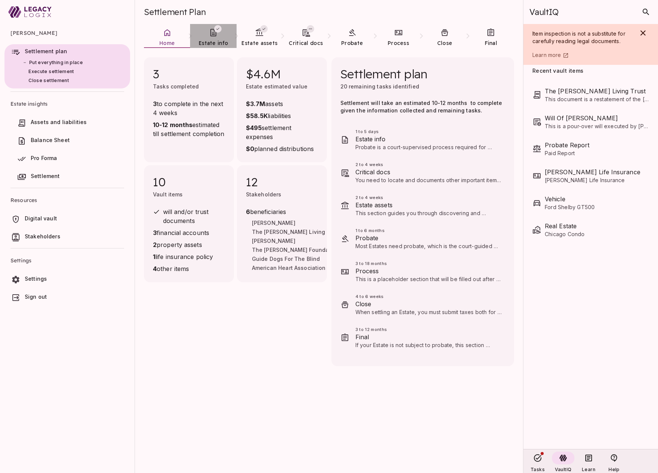
click at [210, 46] on span "Estate info" at bounding box center [213, 42] width 29 height 7
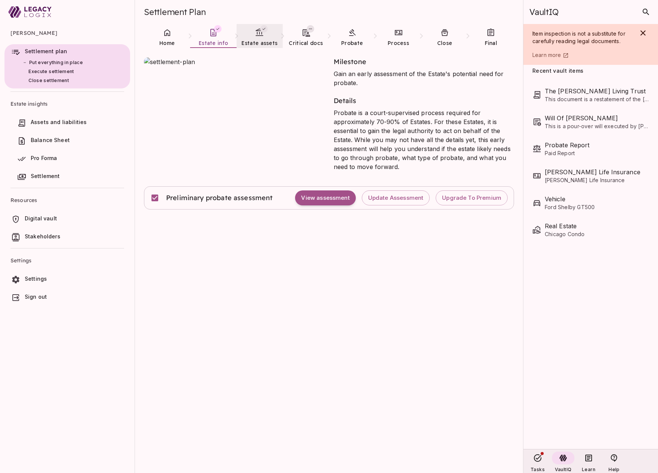
click at [259, 42] on span "Estate assets" at bounding box center [259, 43] width 36 height 7
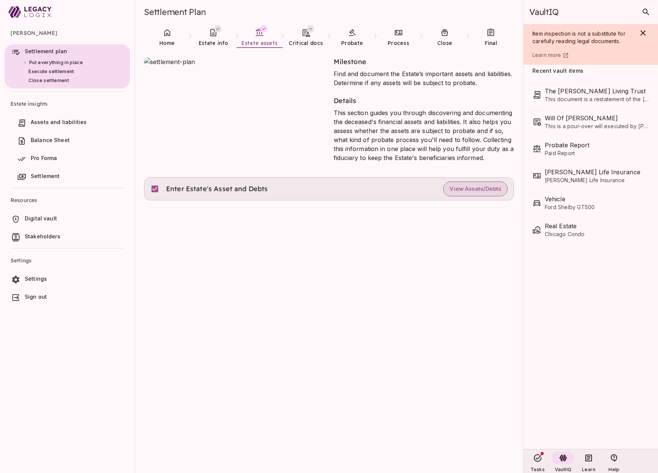
click at [466, 193] on button "View Assets/Debts" at bounding box center [475, 188] width 64 height 15
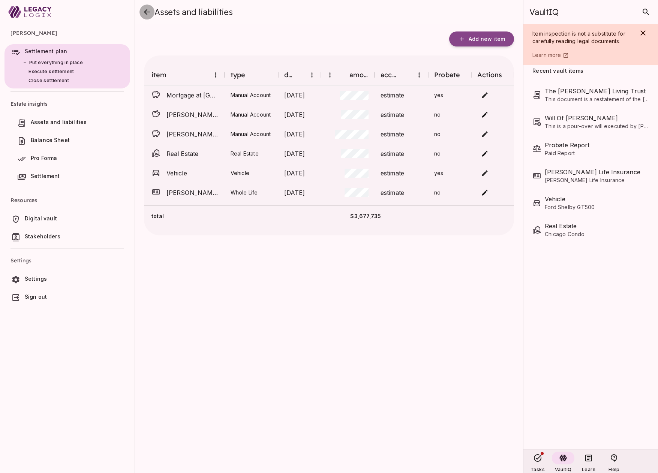
click at [148, 12] on icon "close" at bounding box center [147, 12] width 6 height 6
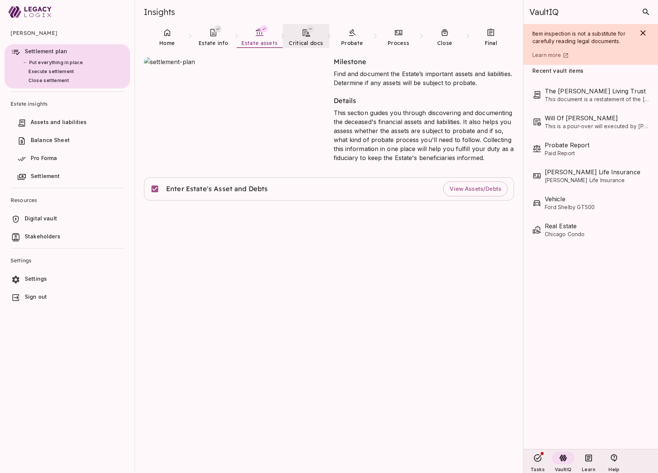
click at [301, 42] on span "Critical docs" at bounding box center [306, 43] width 34 height 7
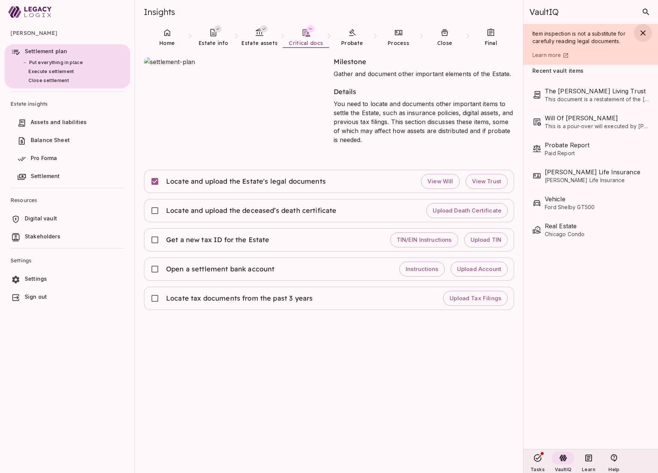
click at [646, 32] on icon "button" at bounding box center [642, 32] width 9 height 9
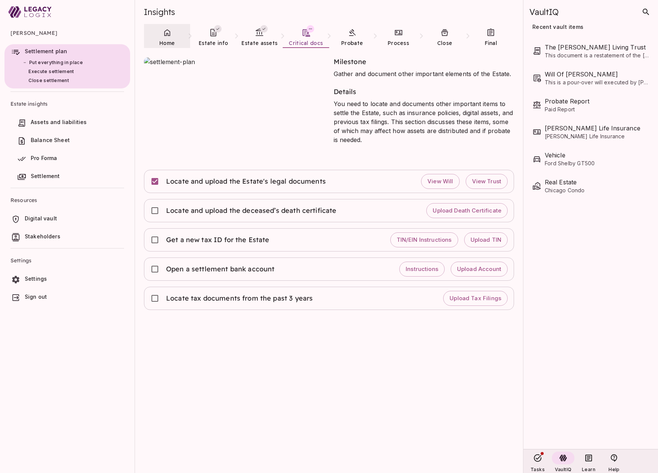
click at [170, 36] on icon at bounding box center [167, 32] width 9 height 9
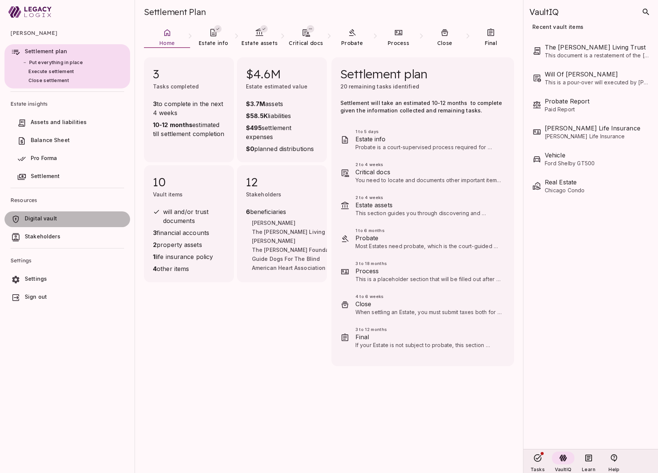
click at [59, 219] on span "Digital vault" at bounding box center [76, 218] width 102 height 7
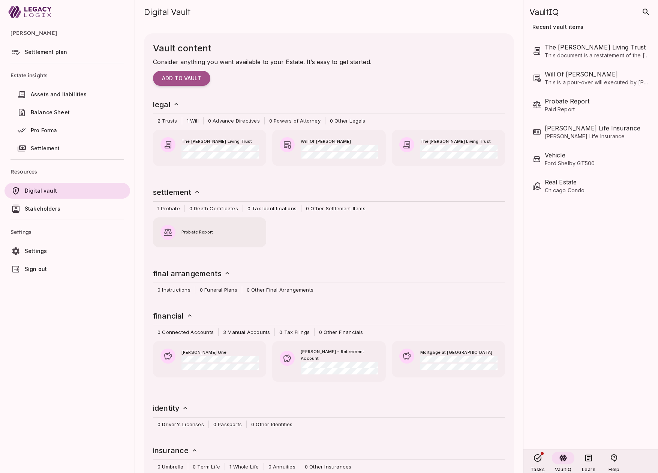
click at [233, 237] on div "Probate Report" at bounding box center [209, 228] width 113 height 22
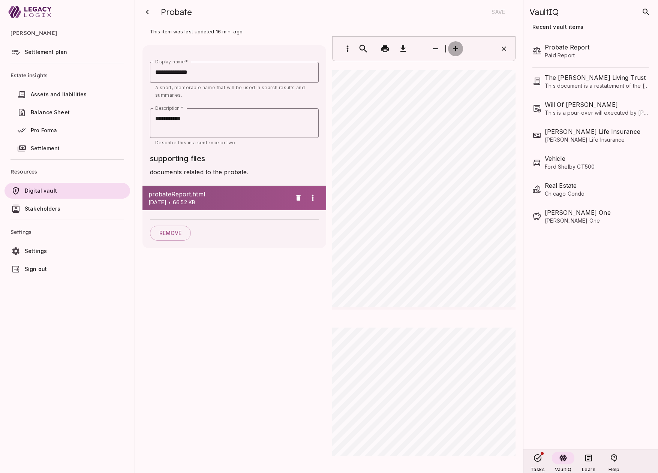
click at [456, 46] on icon "button" at bounding box center [455, 48] width 5 height 5
click at [46, 51] on span "Settlement plan" at bounding box center [46, 52] width 42 height 6
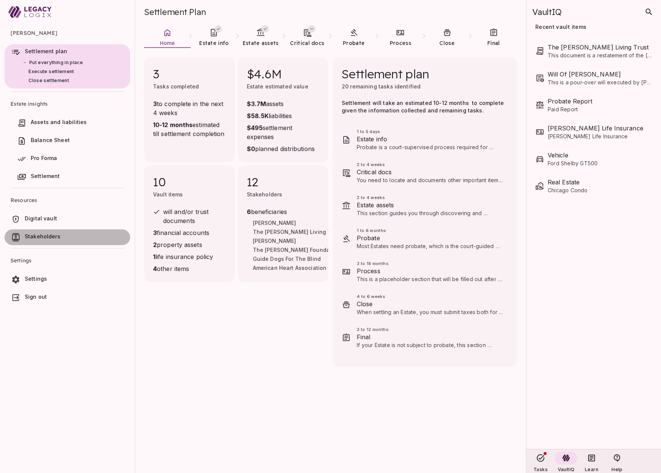
click at [57, 235] on span "Stakeholders" at bounding box center [43, 236] width 36 height 6
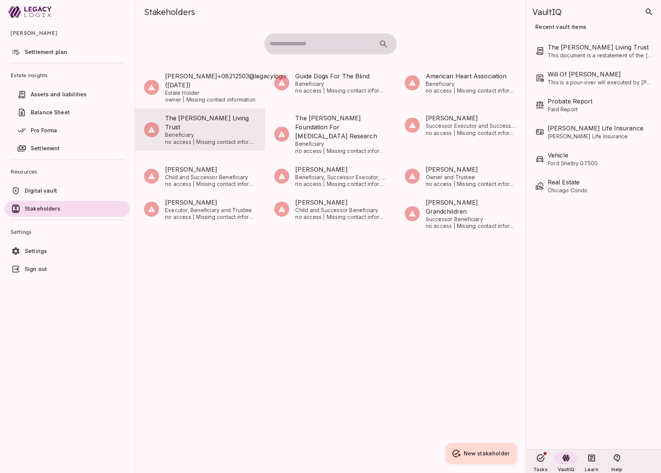
click at [217, 132] on span "Beneficiary" at bounding box center [210, 135] width 91 height 7
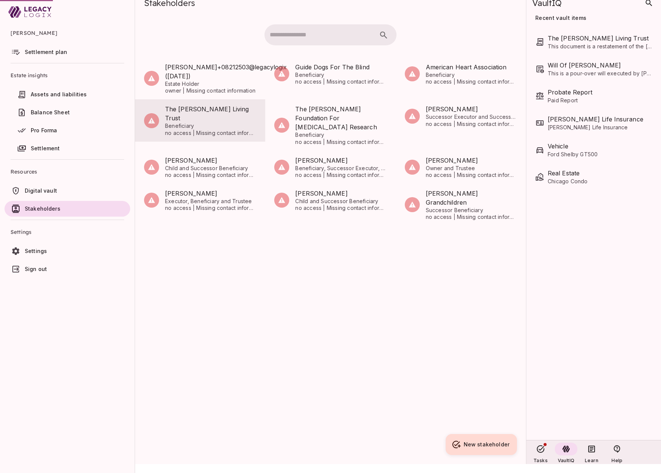
scroll to position [0, 0]
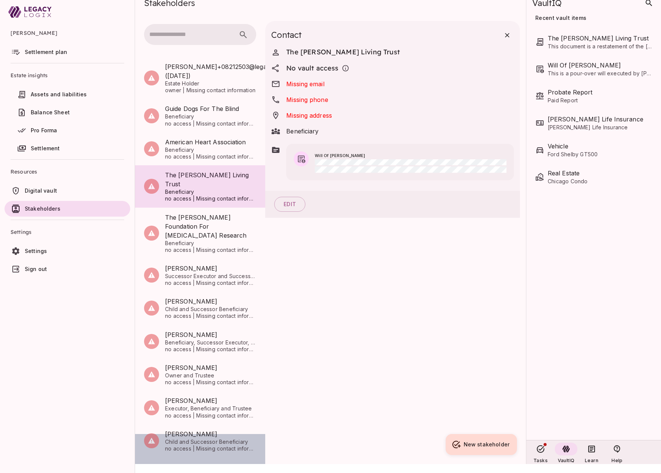
click at [75, 96] on span "Assets and liabilities" at bounding box center [59, 94] width 56 height 6
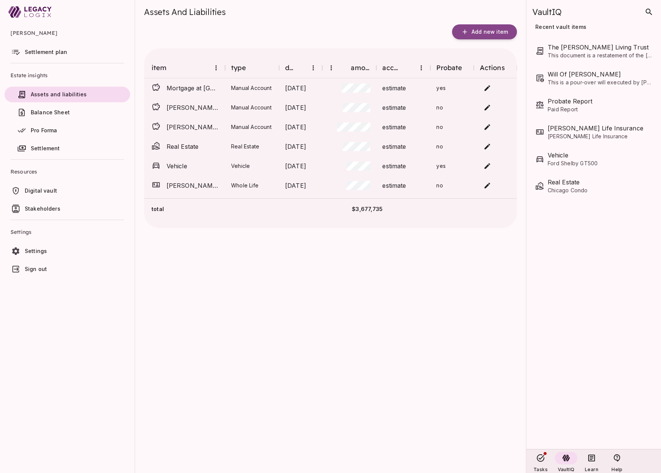
scroll to position [0, 0]
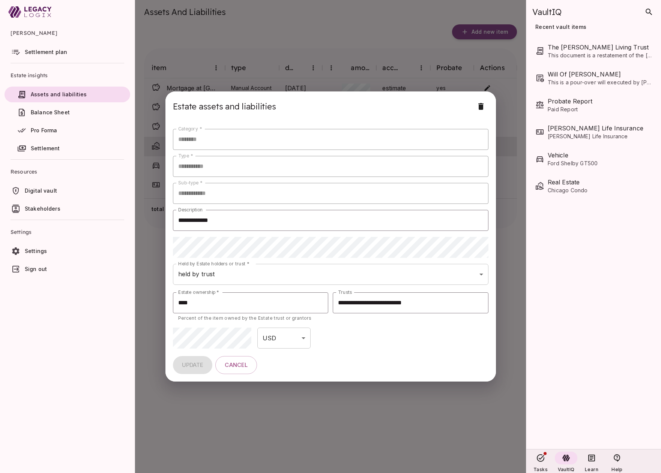
click at [488, 147] on body "**********" at bounding box center [330, 241] width 661 height 482
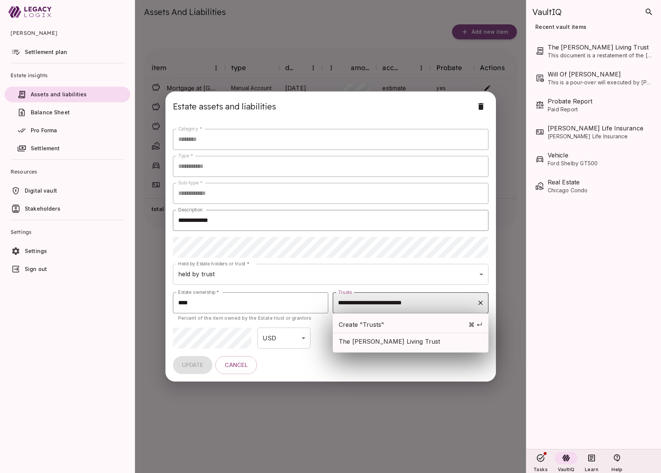
click at [457, 306] on input "**********" at bounding box center [405, 303] width 138 height 14
click at [441, 343] on span "The [PERSON_NAME] Living Trust" at bounding box center [411, 341] width 144 height 9
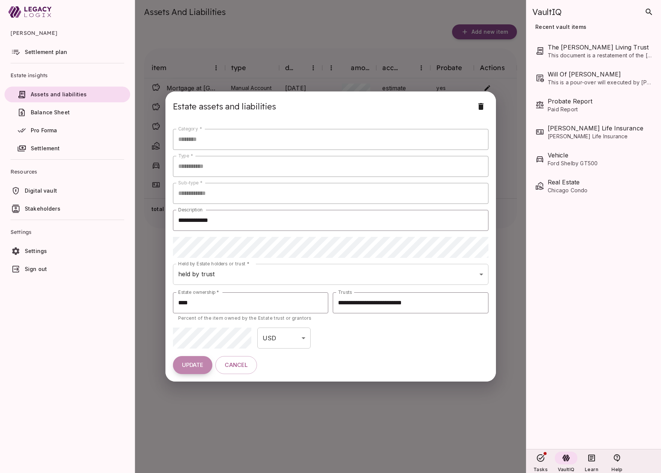
click at [196, 361] on button "UPDATE" at bounding box center [193, 365] width 40 height 18
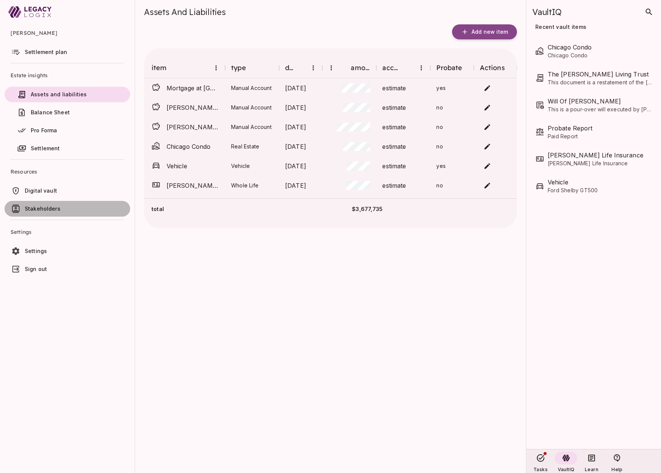
click at [67, 208] on span "Stakeholders" at bounding box center [76, 208] width 102 height 7
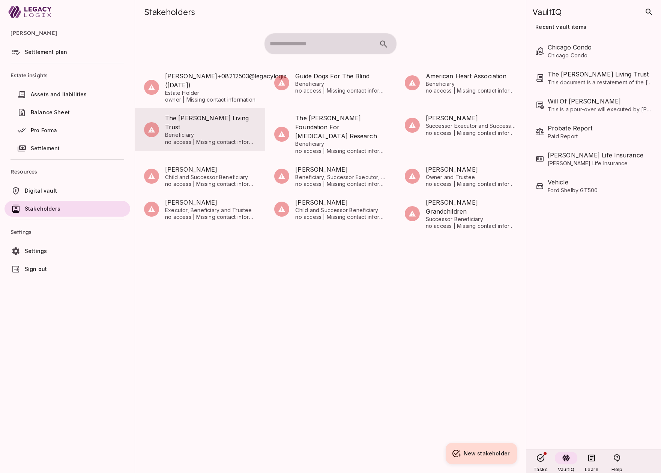
click at [219, 132] on span "Beneficiary" at bounding box center [210, 135] width 91 height 7
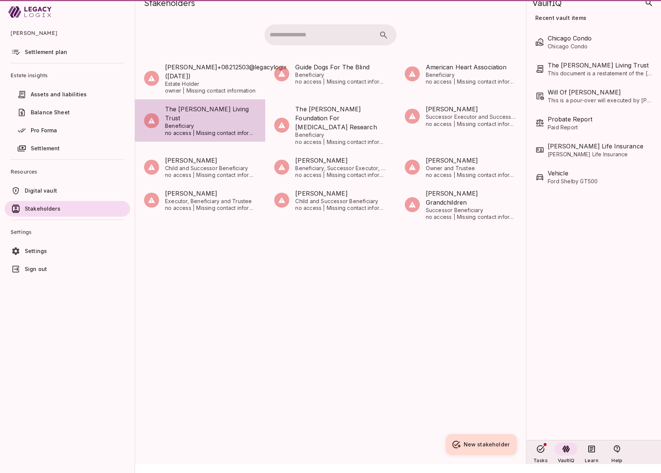
scroll to position [0, 0]
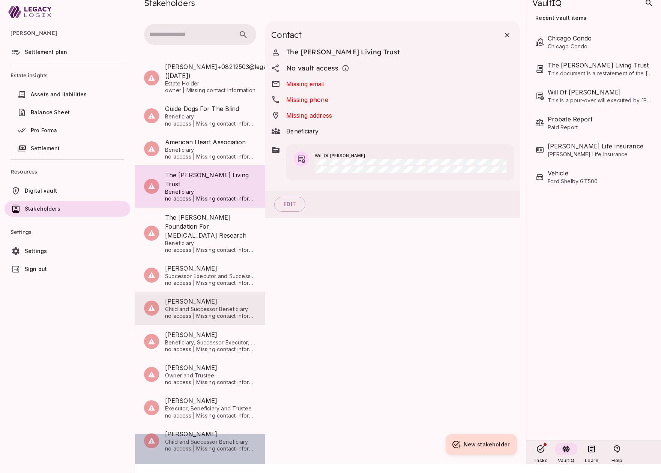
click at [201, 306] on span "Child and Successor Beneficiary" at bounding box center [210, 309] width 91 height 7
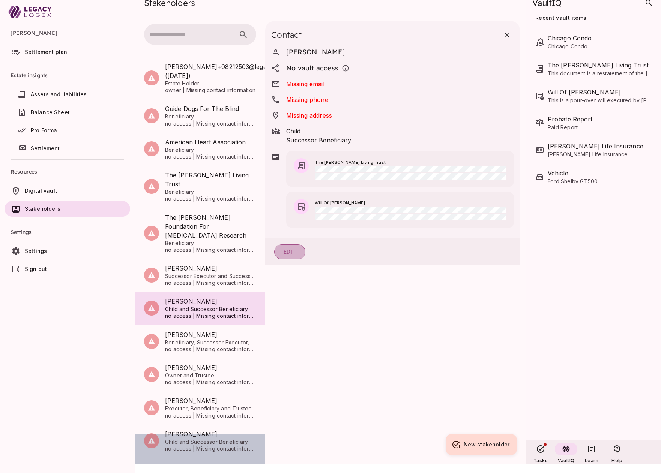
click at [291, 259] on button "Edit" at bounding box center [289, 251] width 31 height 15
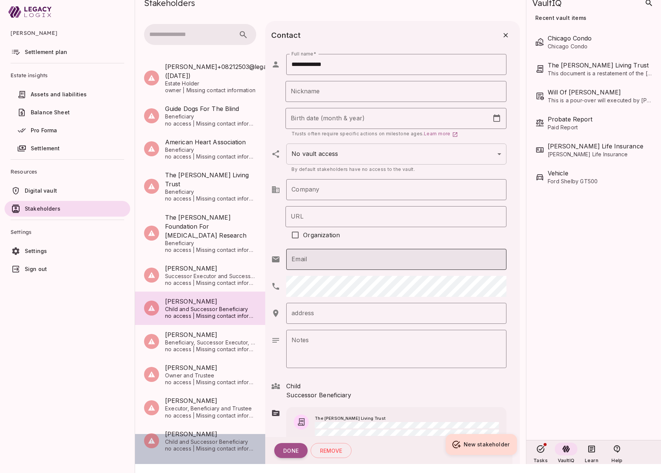
click at [340, 258] on input "Email" at bounding box center [396, 259] width 220 height 21
type input "**********"
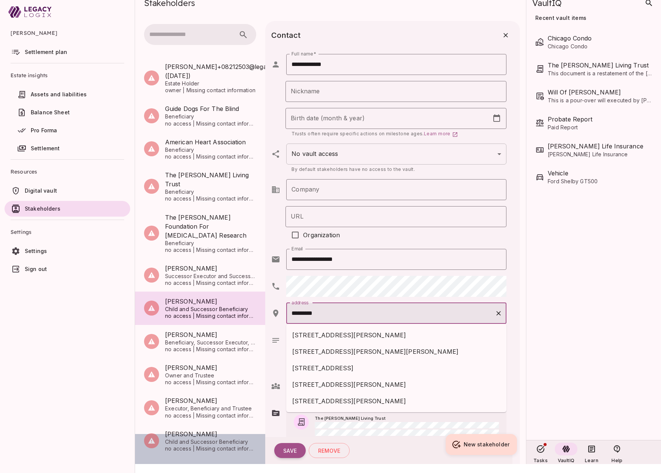
click at [328, 382] on span "[STREET_ADDRESS][PERSON_NAME]" at bounding box center [396, 384] width 208 height 9
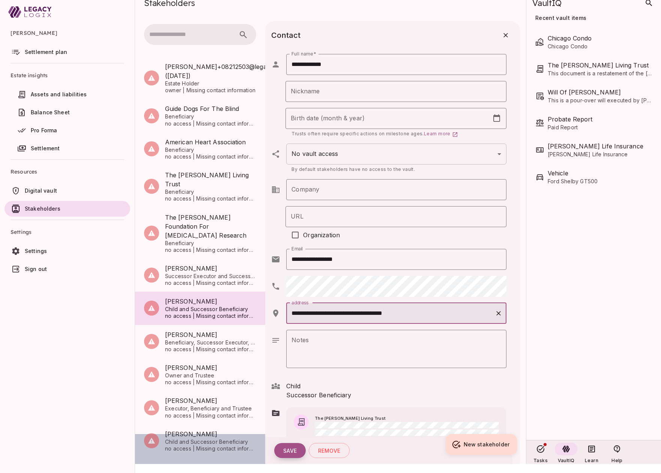
type input "**********"
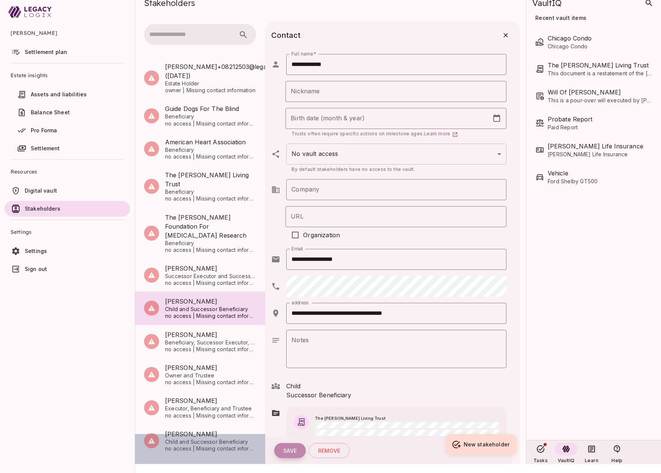
click at [289, 443] on button "Save" at bounding box center [289, 450] width 31 height 15
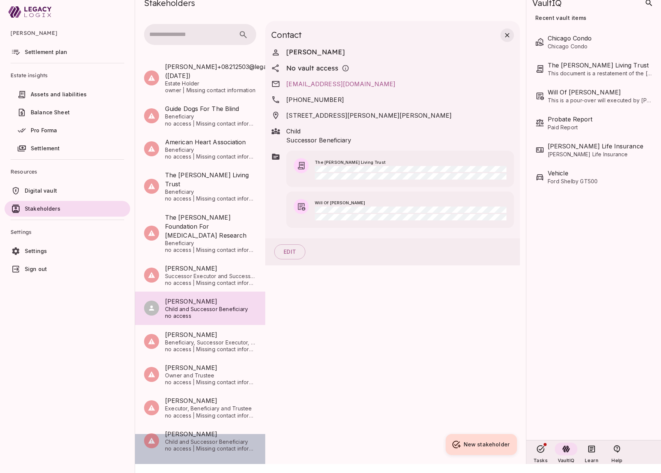
click at [507, 33] on icon "button" at bounding box center [506, 34] width 7 height 7
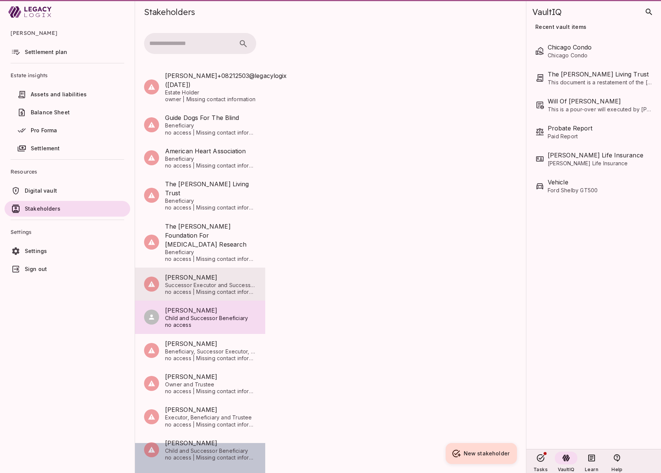
scroll to position [0, 0]
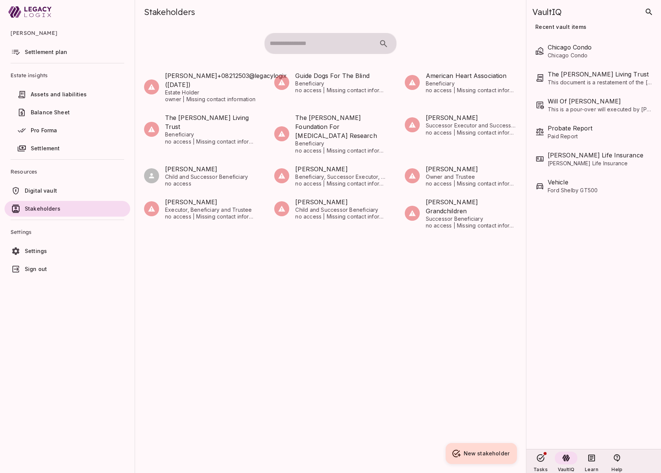
click at [46, 53] on span "Settlement plan" at bounding box center [46, 52] width 42 height 6
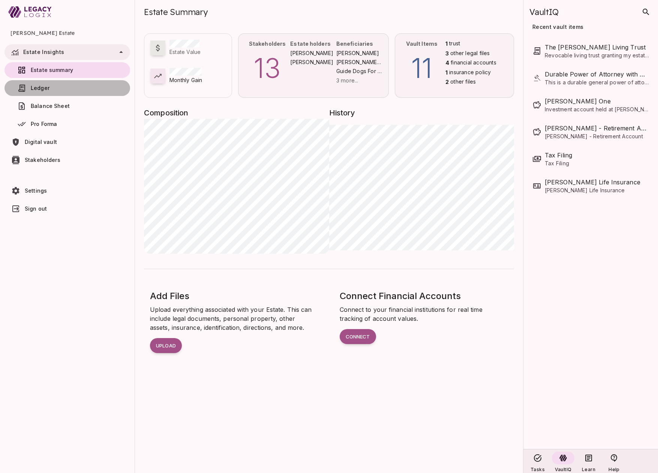
click at [61, 85] on span "Ledger" at bounding box center [77, 87] width 92 height 7
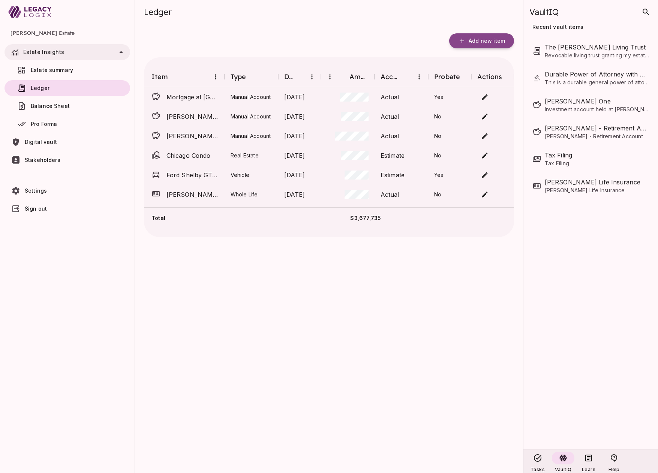
drag, startPoint x: 225, startPoint y: 75, endPoint x: 248, endPoint y: 75, distance: 23.6
click at [248, 75] on div "Item Type Date Amount Accuracy Probate Actions" at bounding box center [329, 76] width 370 height 21
drag, startPoint x: 225, startPoint y: 76, endPoint x: 267, endPoint y: 79, distance: 42.8
click at [267, 79] on div "Item Type Date Amount Accuracy Probate Actions" at bounding box center [329, 76] width 370 height 21
drag, startPoint x: 224, startPoint y: 74, endPoint x: 256, endPoint y: 74, distance: 31.5
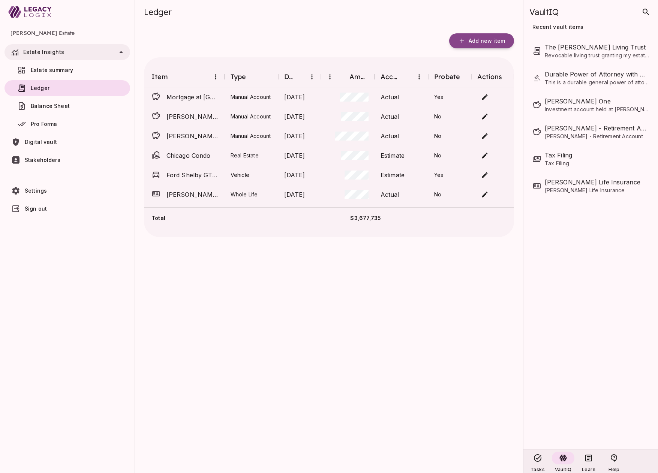
click at [256, 74] on div "Item Type Date Amount Accuracy Probate Actions" at bounding box center [329, 76] width 370 height 21
click at [65, 69] on span "Estate summary" at bounding box center [52, 70] width 42 height 6
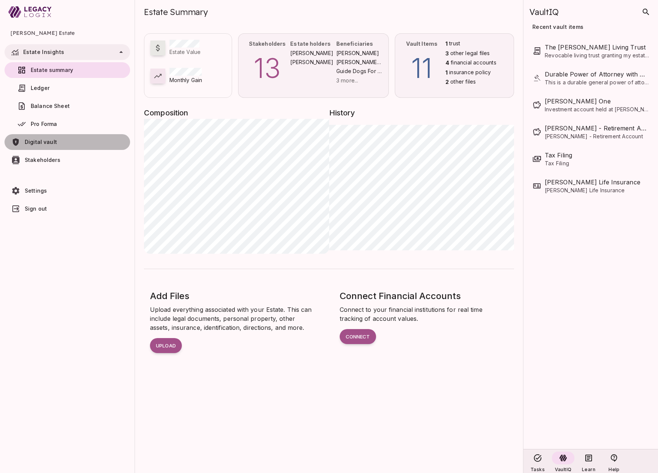
click at [55, 141] on span "Digital vault" at bounding box center [41, 142] width 32 height 6
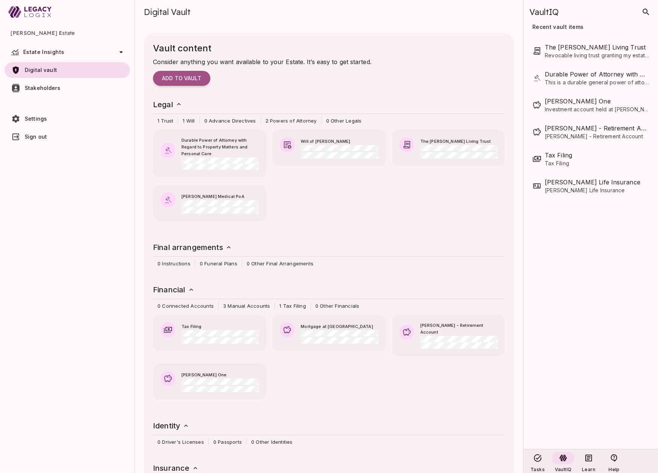
click at [65, 51] on span "Estate Insights" at bounding box center [68, 52] width 90 height 6
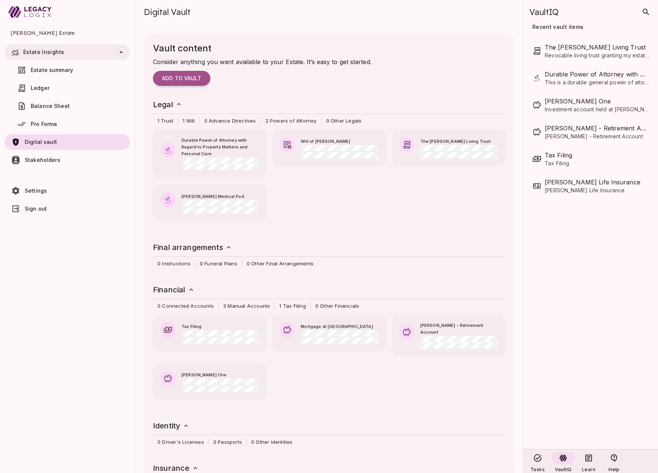
click at [60, 68] on span "Estate summary" at bounding box center [52, 70] width 42 height 6
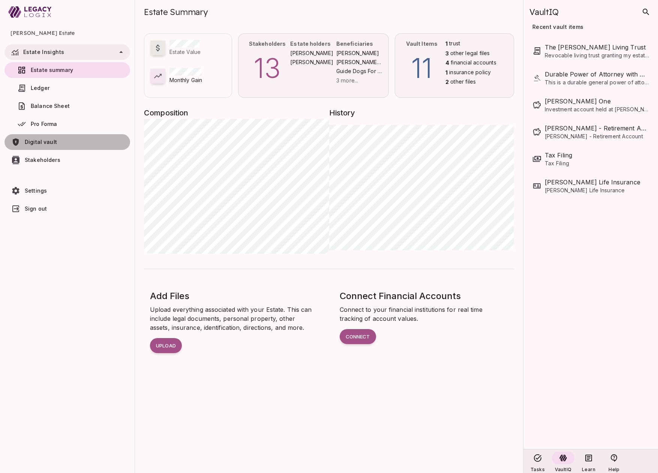
click at [60, 141] on span "Digital vault" at bounding box center [76, 141] width 102 height 7
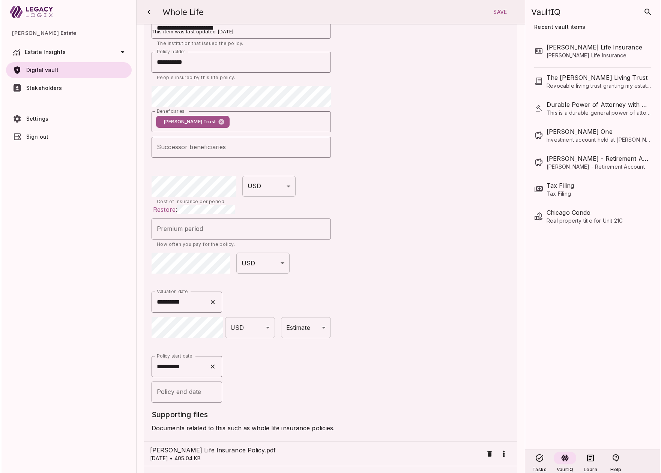
scroll to position [218, 0]
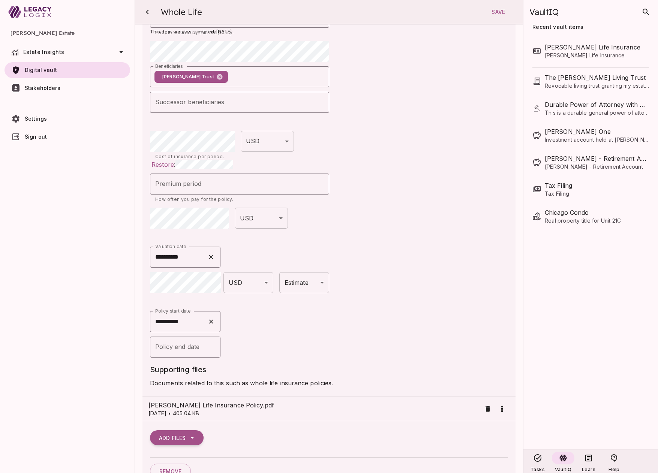
click at [80, 52] on span "Estate Insights" at bounding box center [68, 52] width 90 height 6
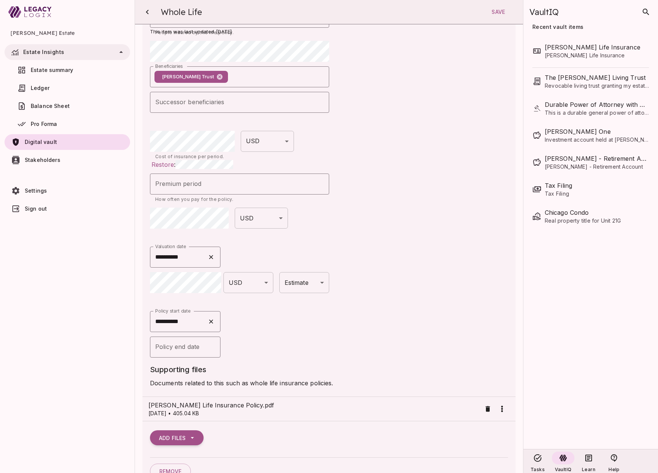
click at [70, 71] on span "Estate summary" at bounding box center [52, 70] width 42 height 6
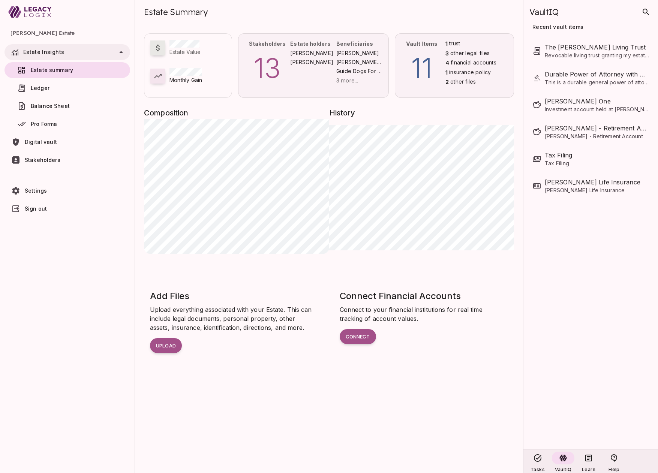
click at [63, 121] on span "Pro Forma" at bounding box center [77, 123] width 92 height 7
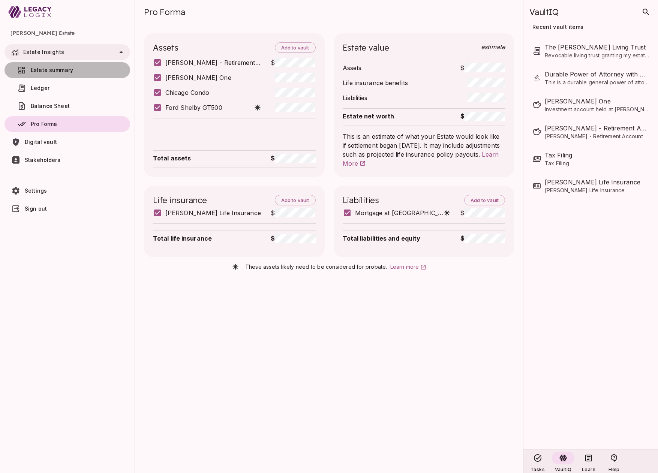
click at [64, 70] on span "Estate summary" at bounding box center [52, 70] width 42 height 6
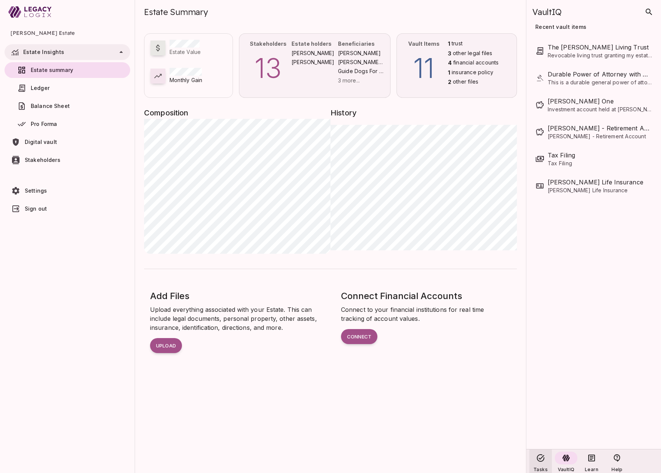
click at [539, 462] on icon at bounding box center [540, 458] width 9 height 9
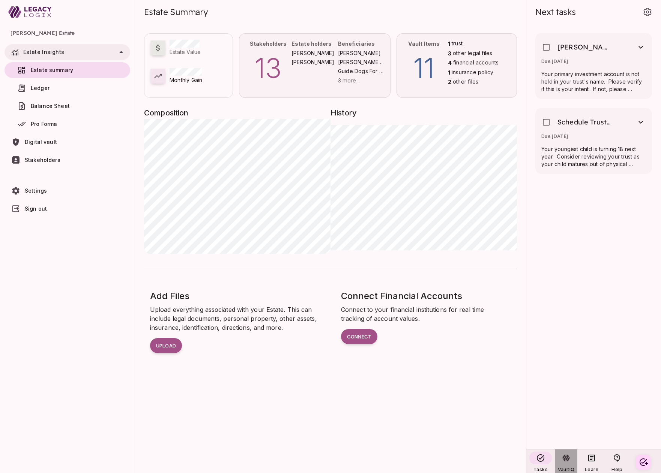
click at [565, 461] on icon at bounding box center [565, 458] width 9 height 9
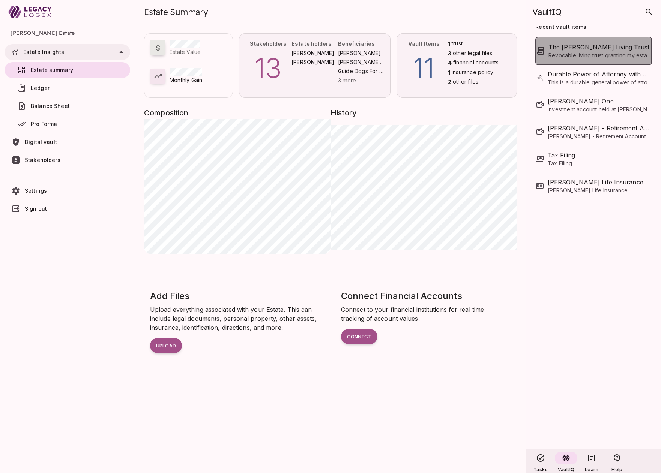
click at [584, 51] on span "The [PERSON_NAME] Living Trust" at bounding box center [599, 47] width 103 height 9
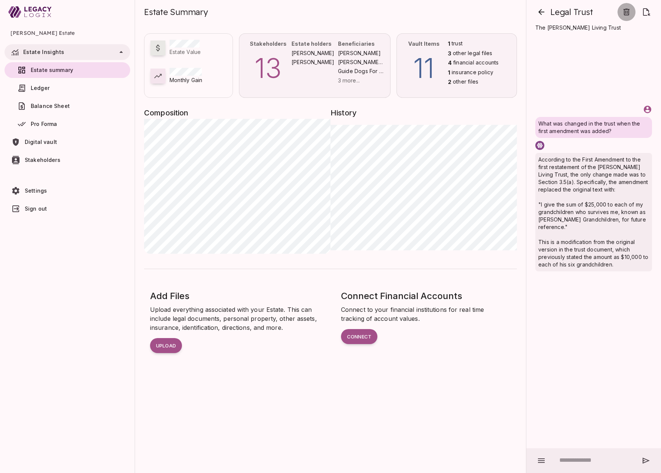
click at [628, 11] on icon "button" at bounding box center [626, 12] width 6 height 7
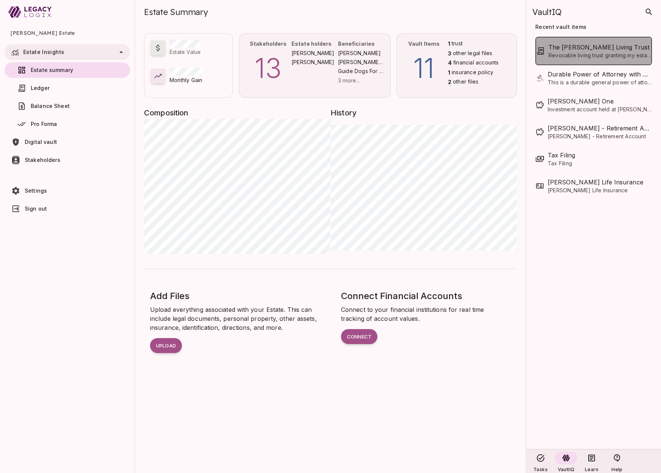
click at [568, 48] on span "The [PERSON_NAME] Living Trust" at bounding box center [599, 47] width 103 height 9
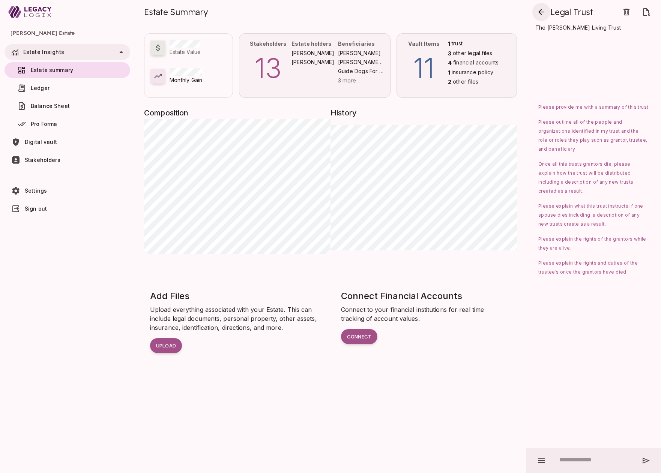
click at [540, 13] on icon "button" at bounding box center [541, 12] width 6 height 6
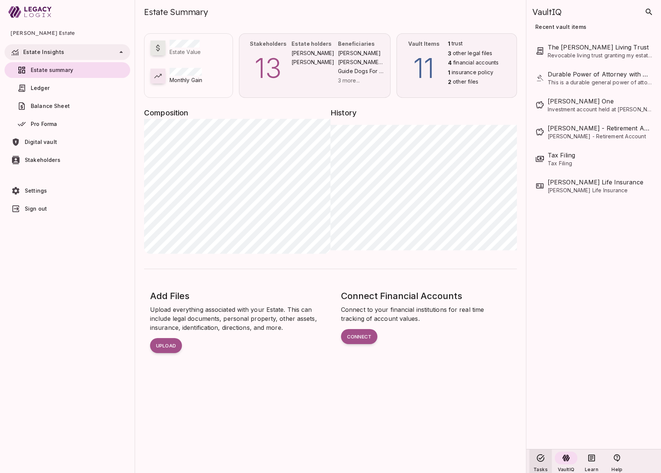
click at [539, 460] on icon at bounding box center [540, 458] width 9 height 9
